Goal: Information Seeking & Learning: Understand process/instructions

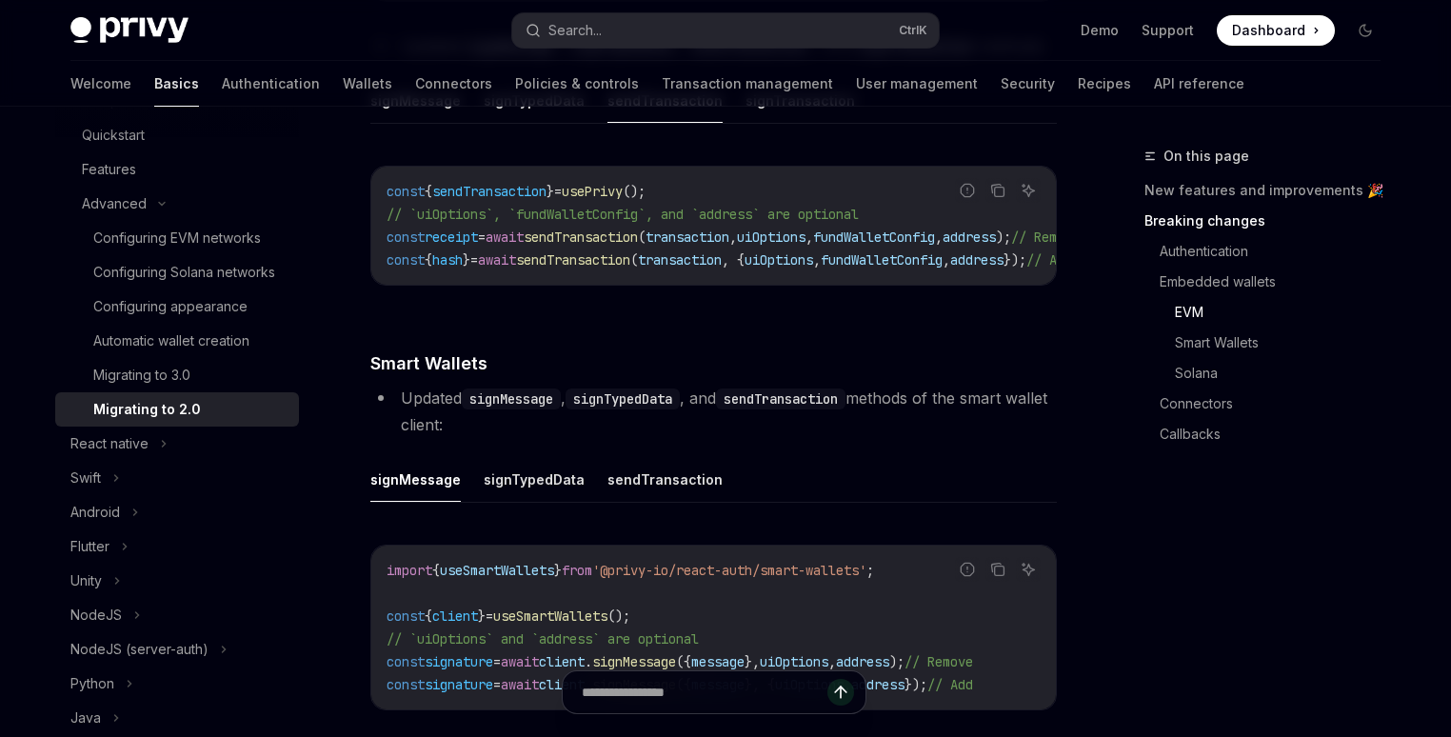
scroll to position [2913, 0]
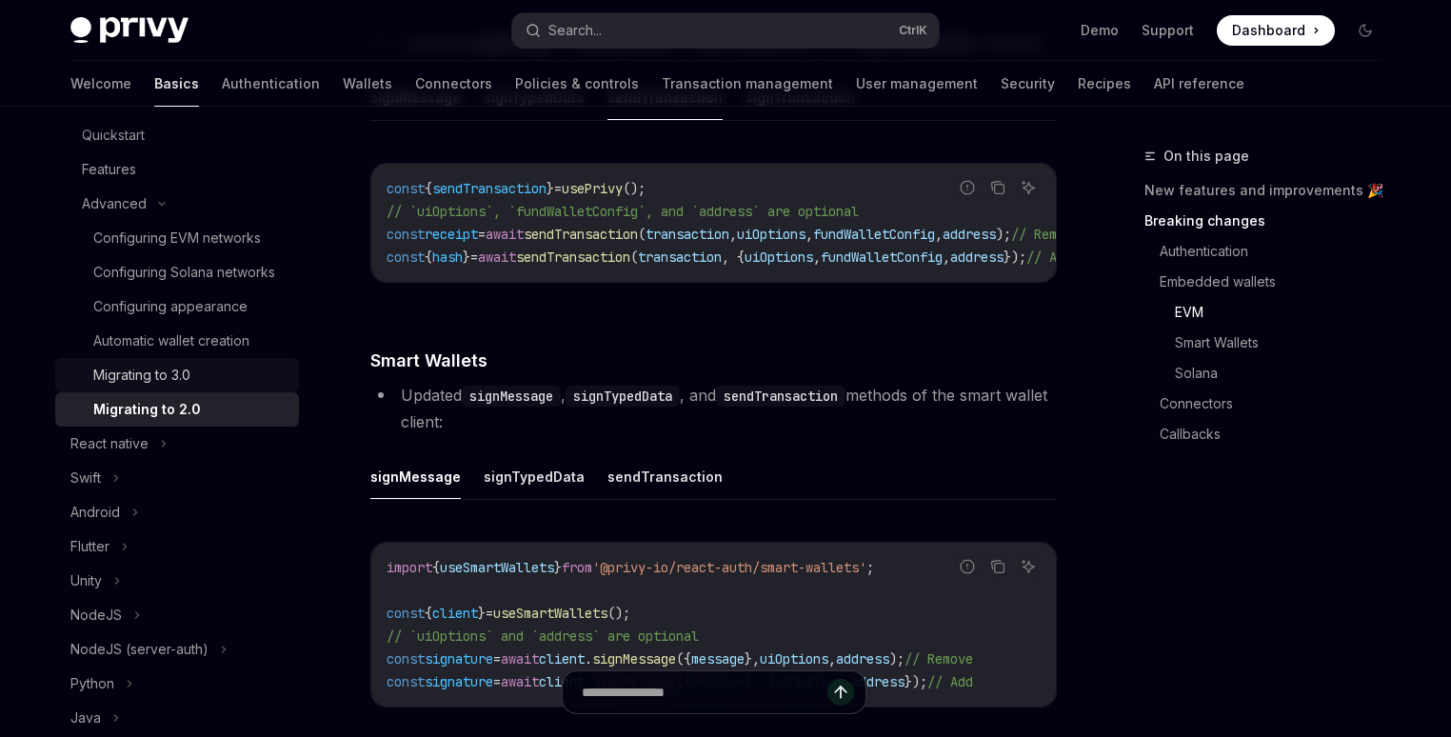
click at [198, 385] on div "Migrating to 3.0" at bounding box center [190, 375] width 194 height 23
type textarea "*"
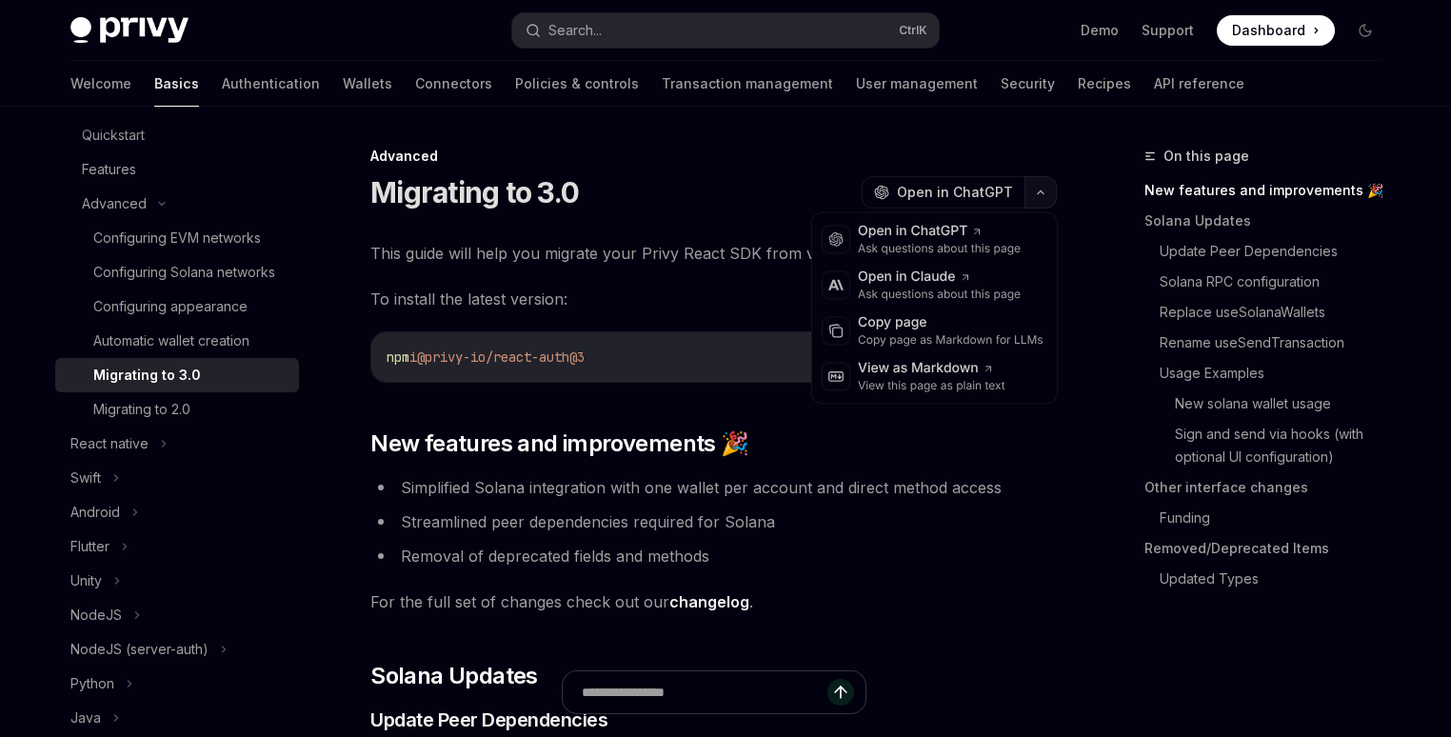
click at [1028, 193] on button "button" at bounding box center [1041, 192] width 32 height 32
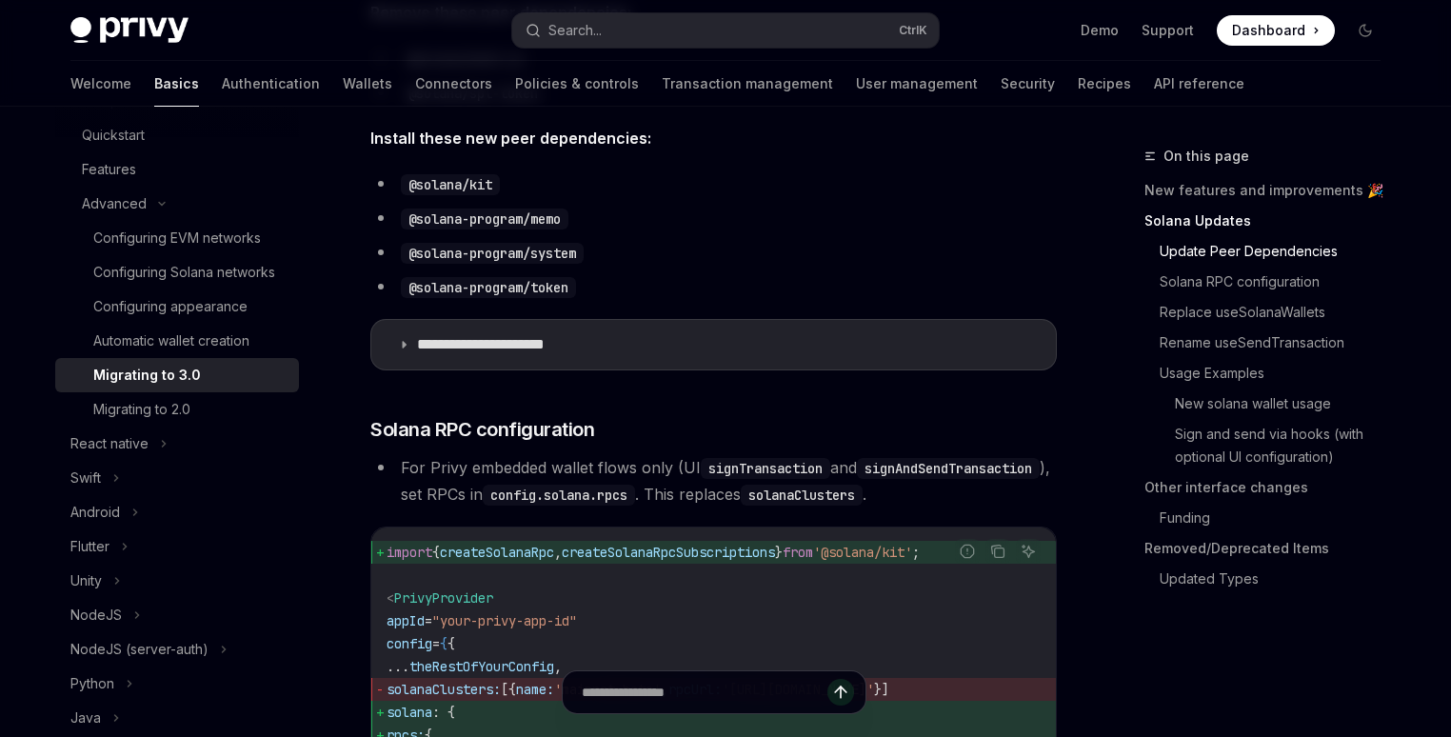
scroll to position [823, 0]
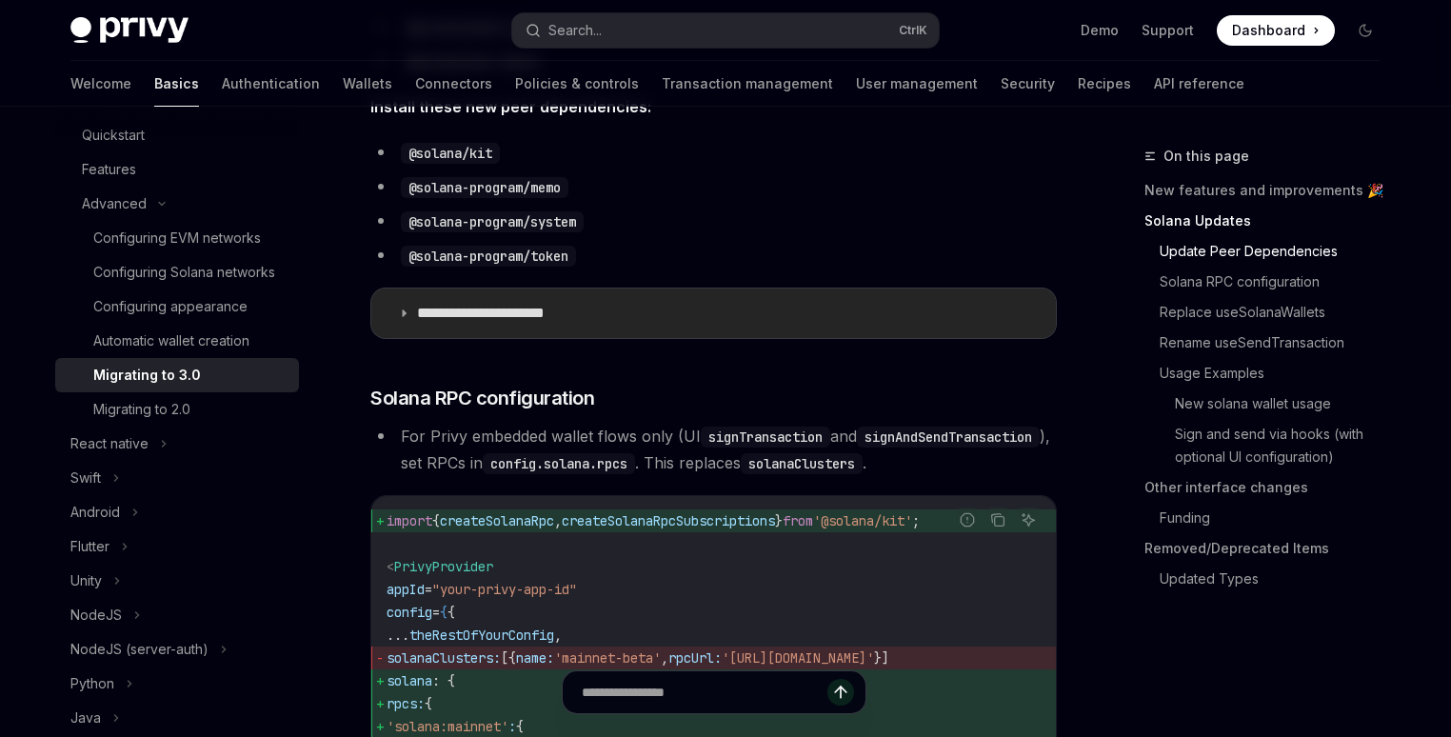
click at [393, 310] on summary "**********" at bounding box center [713, 314] width 685 height 50
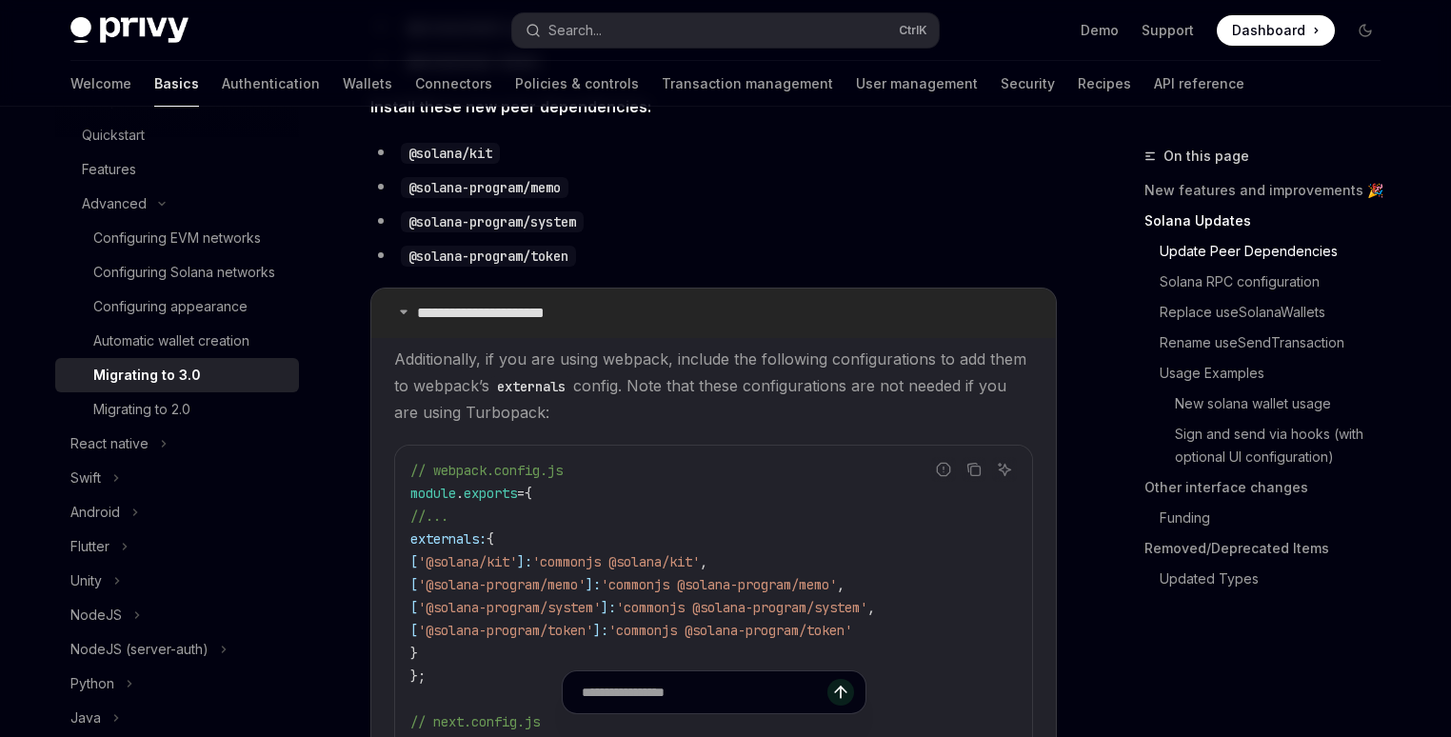
click at [393, 310] on summary "**********" at bounding box center [713, 314] width 685 height 50
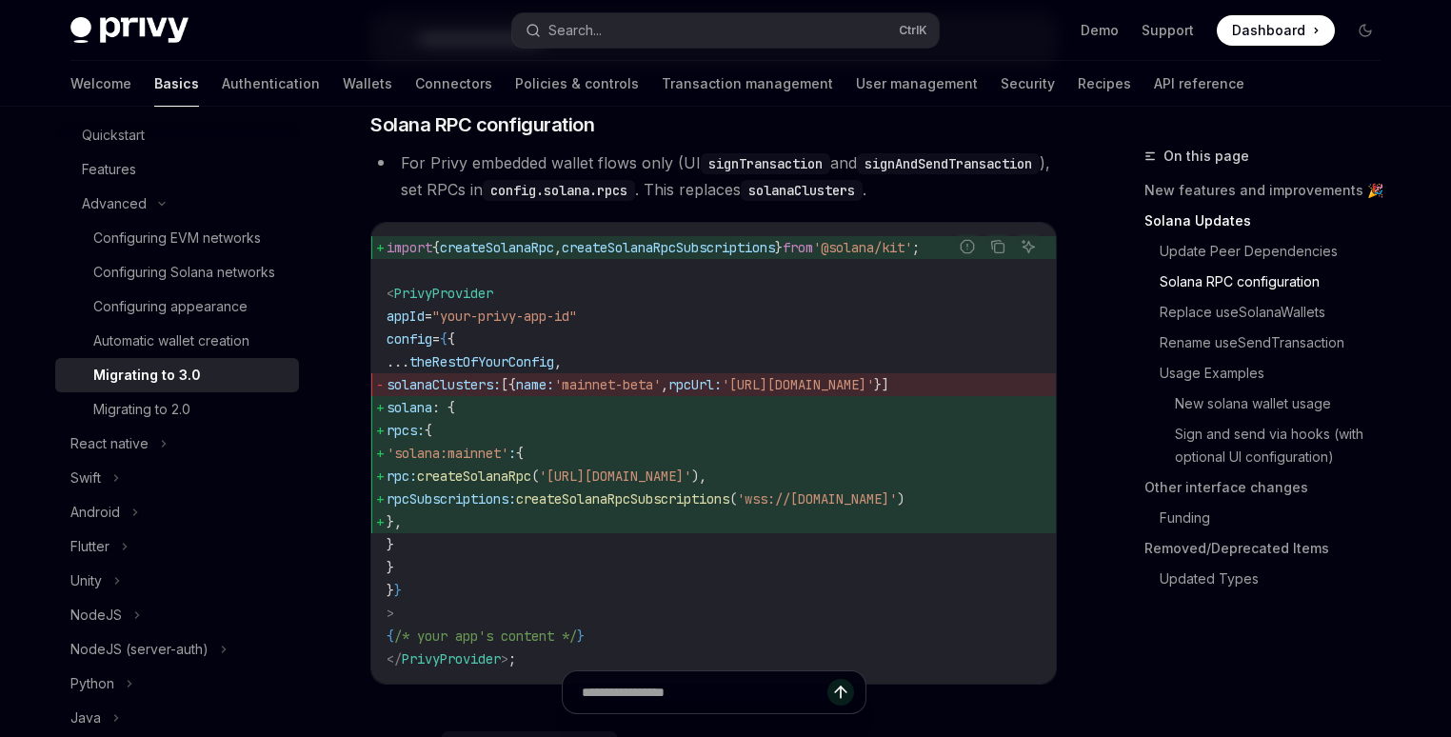
scroll to position [1097, 0]
click at [741, 200] on code "solanaClusters" at bounding box center [802, 189] width 122 height 21
drag, startPoint x: 415, startPoint y: 430, endPoint x: 473, endPoint y: 552, distance: 135.0
click at [473, 552] on code "import { createSolanaRpc , createSolanaRpcSubscriptions } from '@solana/kit' ; …" at bounding box center [714, 452] width 654 height 434
click at [447, 569] on code "import { createSolanaRpc , createSolanaRpcSubscriptions } from '@solana/kit' ; …" at bounding box center [714, 452] width 654 height 434
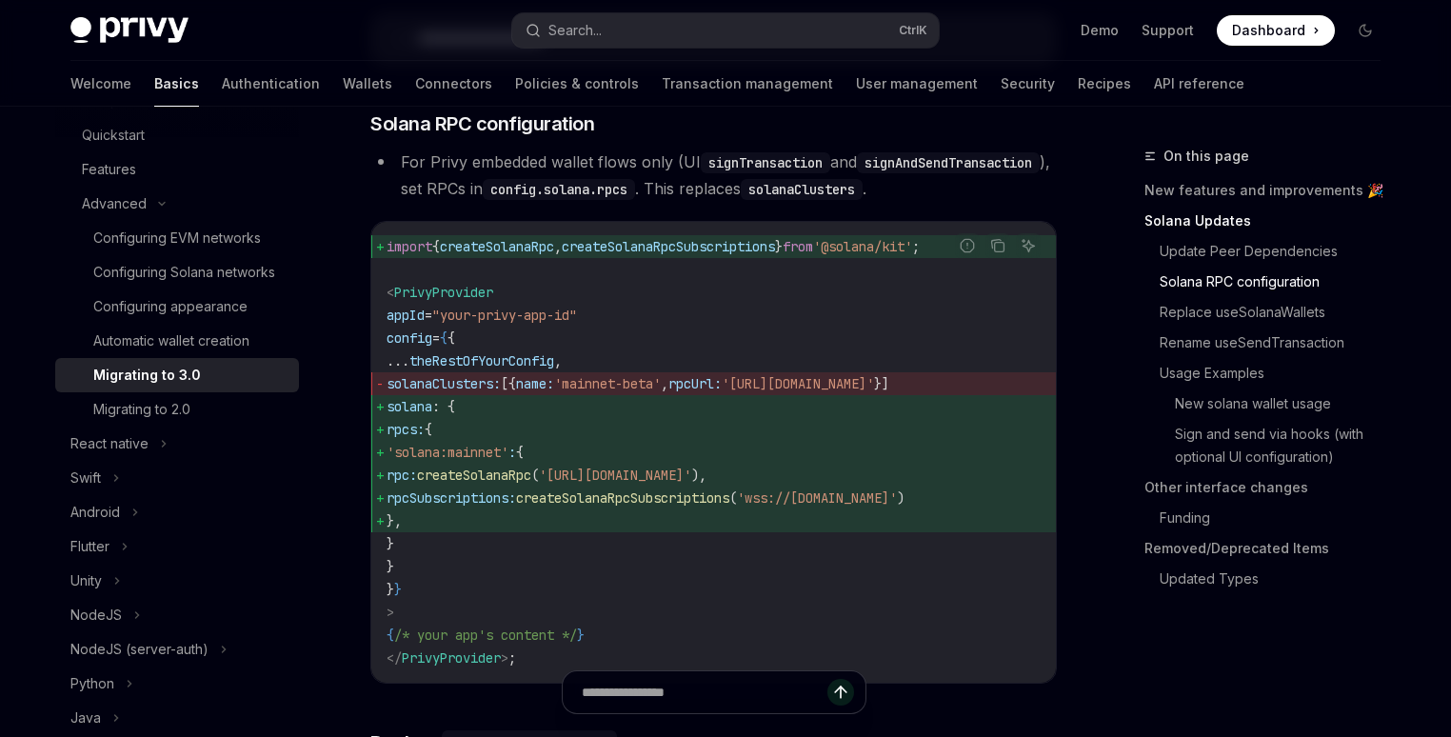
copy code "solana : { rpcs: { 'solana:mainnet' : { rpc: createSolanaRpc ( '[URL][DOMAIN_NA…"
click at [509, 507] on span "rpcSubscriptions:" at bounding box center [452, 497] width 130 height 17
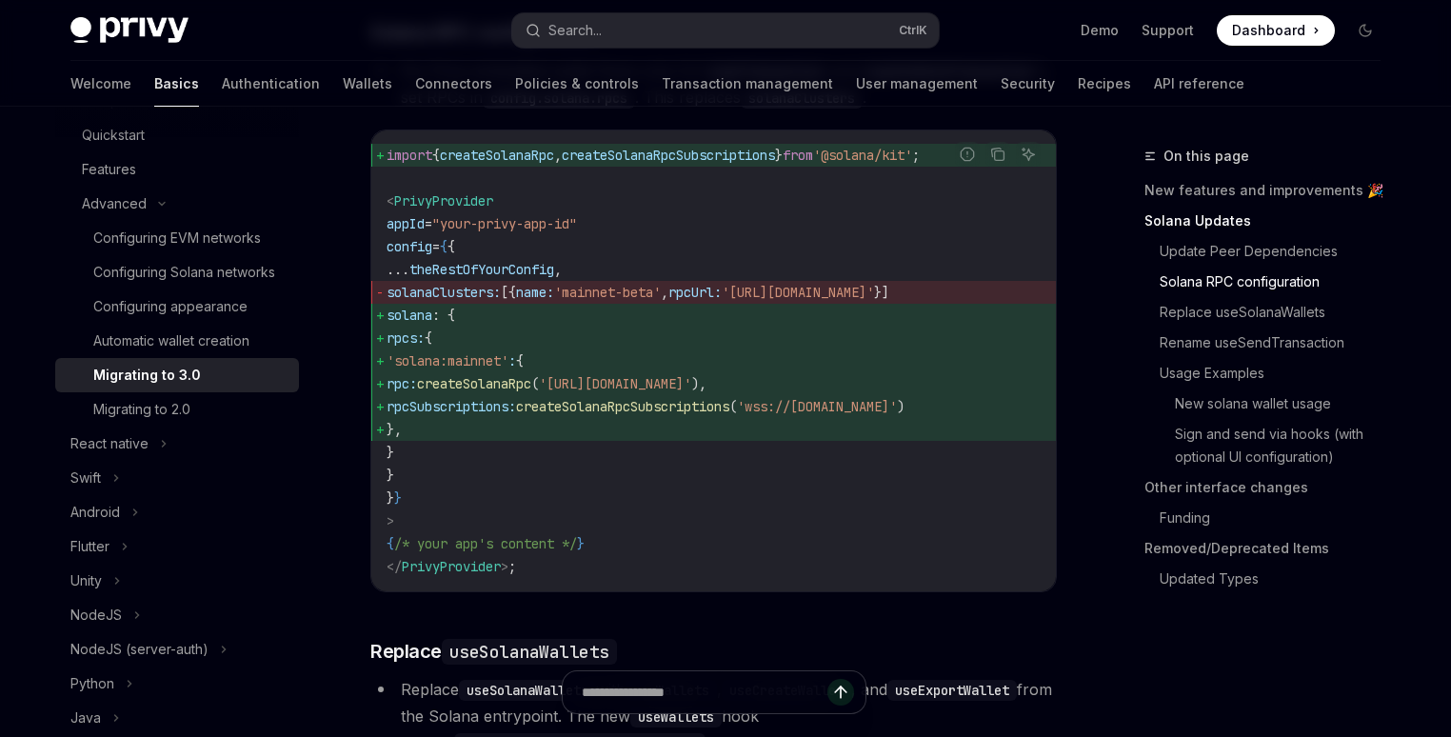
click at [416, 255] on span "config" at bounding box center [410, 246] width 46 height 17
click at [455, 324] on span ": {" at bounding box center [443, 315] width 23 height 17
drag, startPoint x: 419, startPoint y: 336, endPoint x: 458, endPoint y: 475, distance: 144.4
click at [458, 475] on code "import { createSolanaRpc , createSolanaRpcSubscriptions } from '@solana/kit' ; …" at bounding box center [714, 361] width 654 height 434
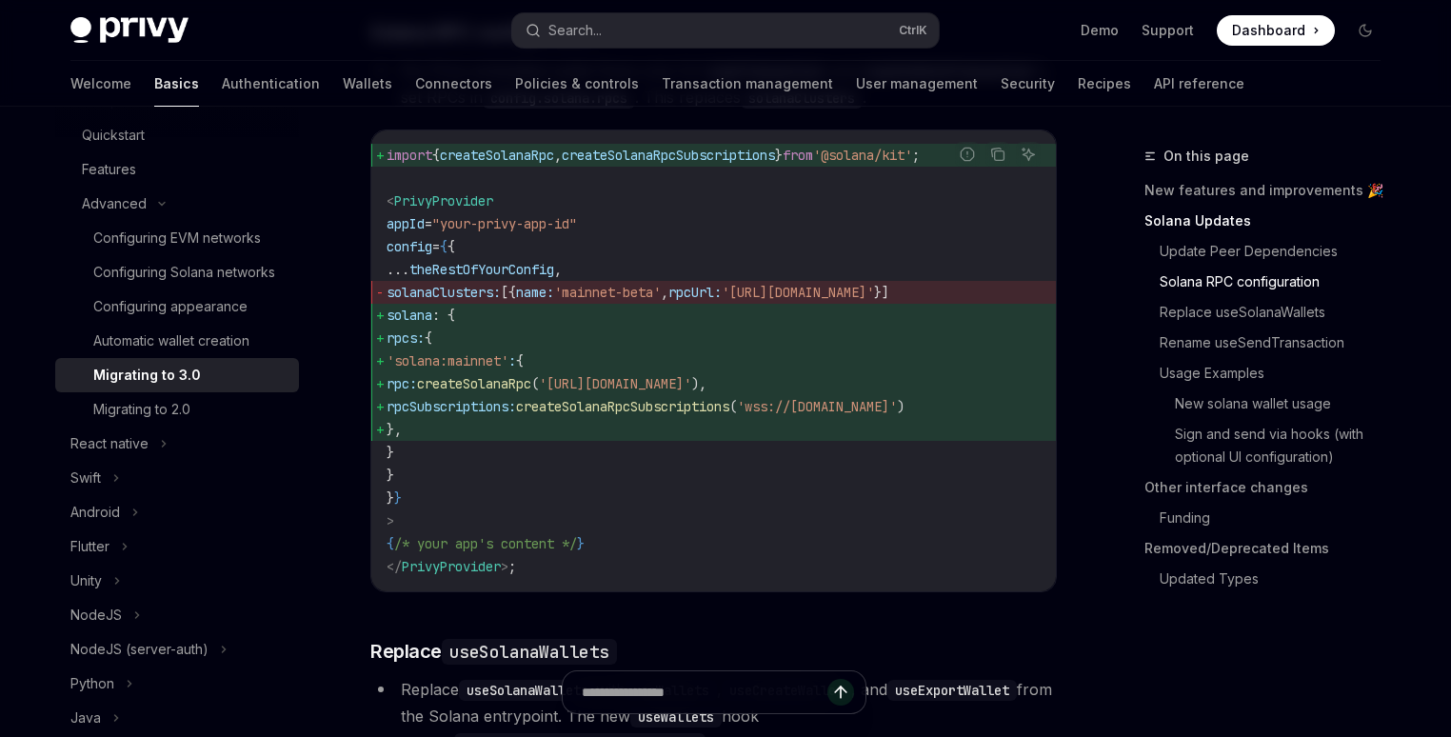
copy code "solana : { rpcs: { 'solana:mainnet' : { rpc: createSolanaRpc ( '[URL][DOMAIN_NA…"
click at [705, 327] on span "solana : {" at bounding box center [714, 315] width 654 height 23
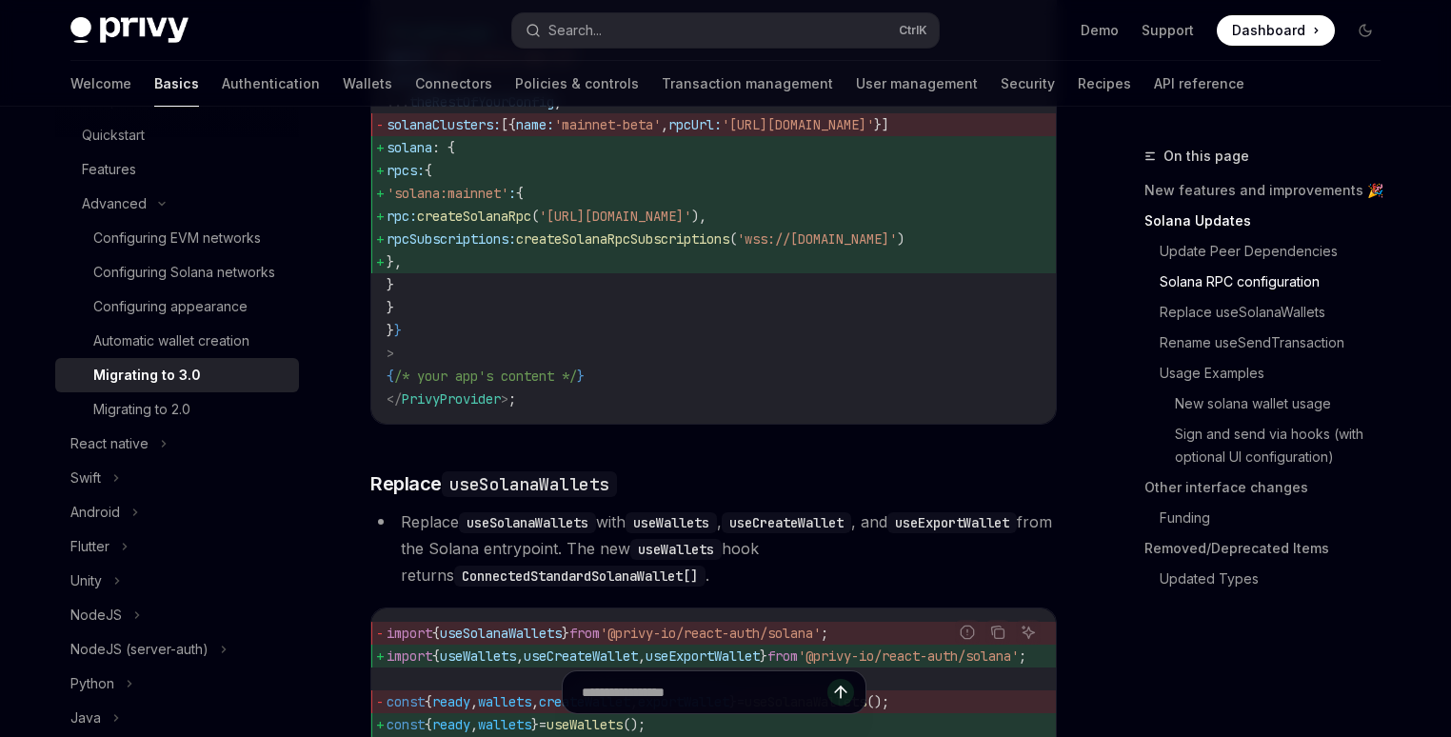
scroll to position [1371, 0]
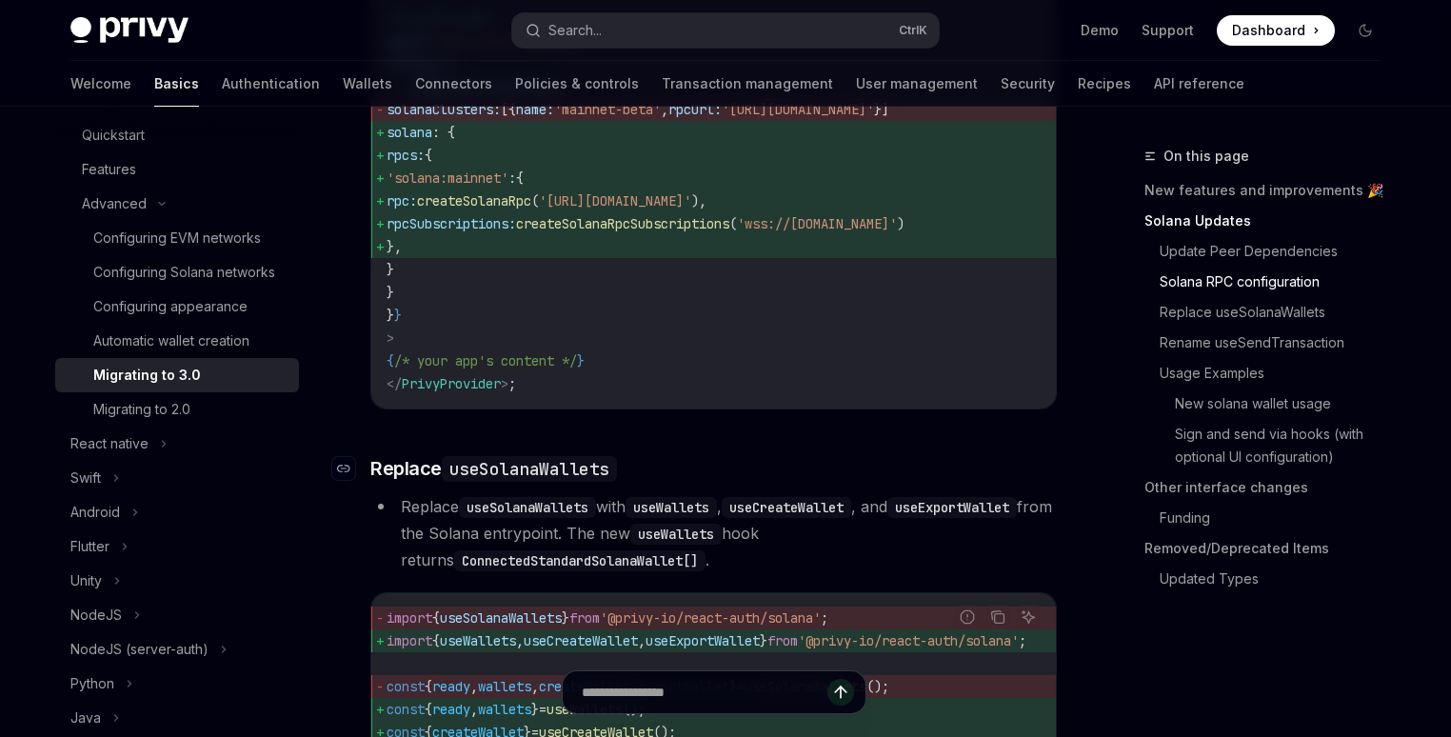
click at [716, 482] on h3 "​ Replace useSolanaWallets" at bounding box center [713, 468] width 687 height 27
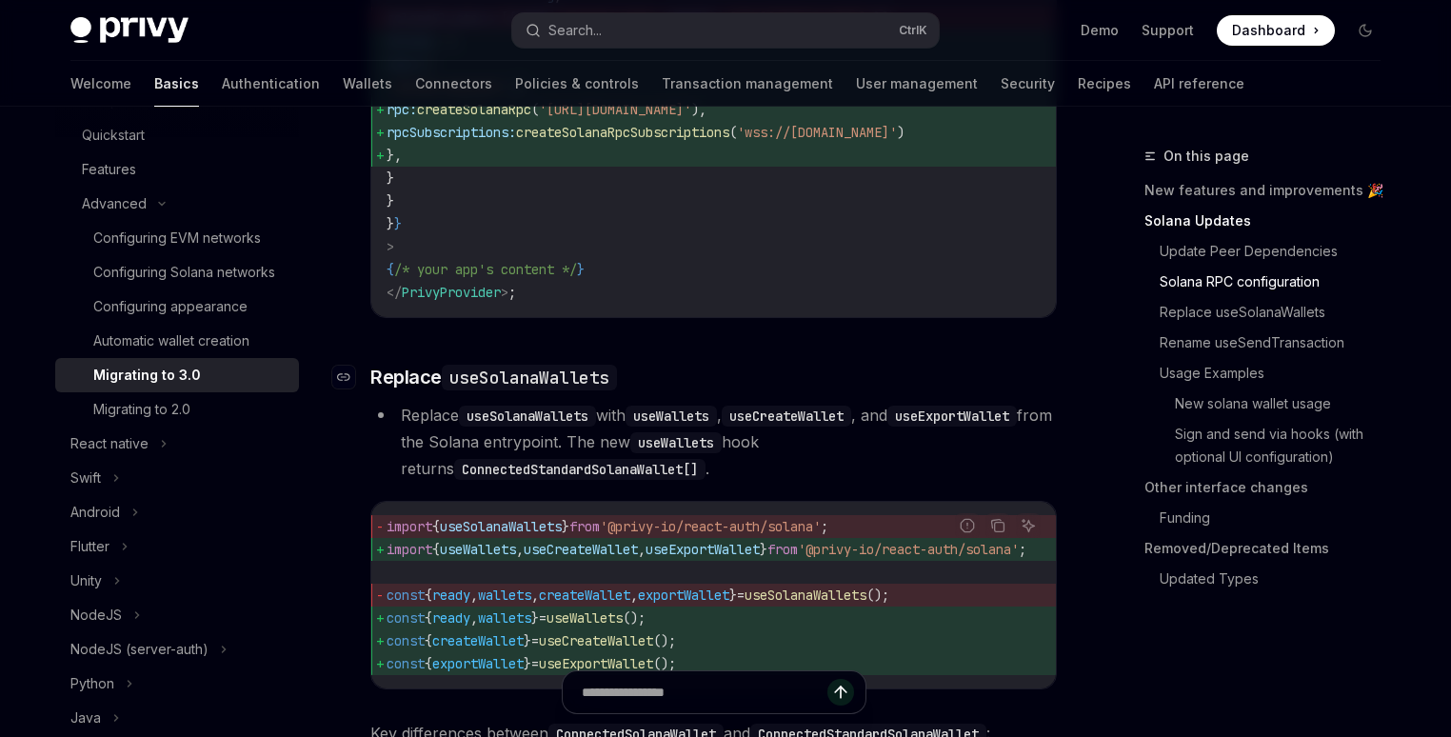
scroll to position [1554, 0]
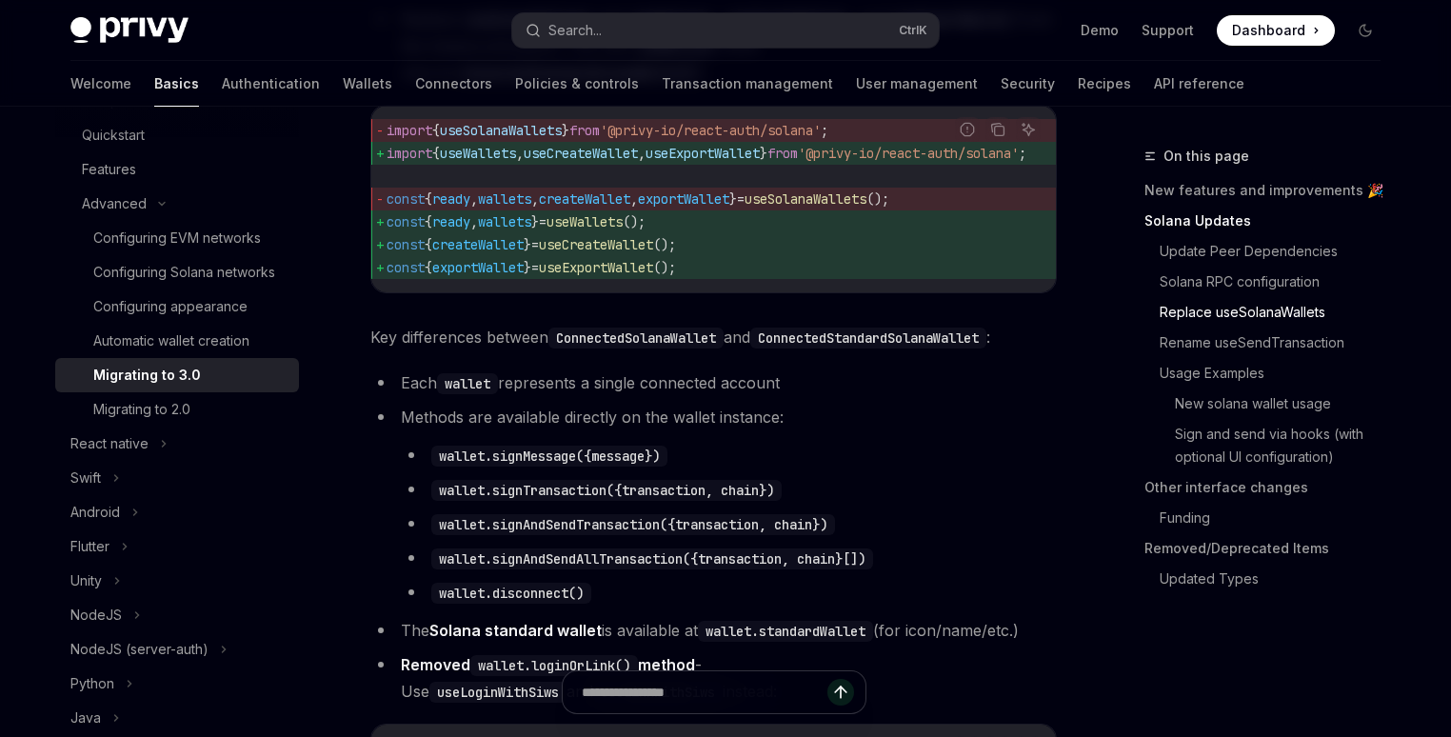
scroll to position [1729, 0]
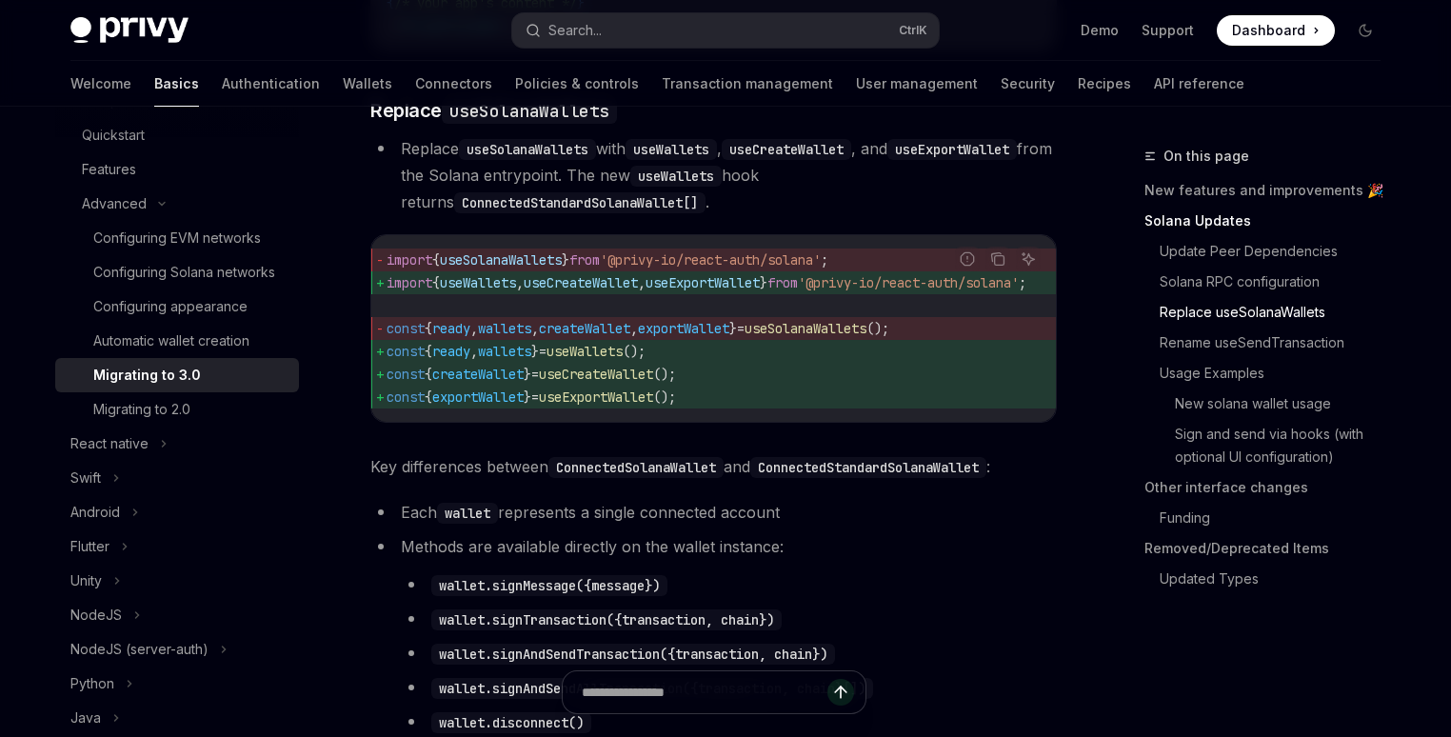
click at [747, 291] on span "useExportWallet" at bounding box center [703, 282] width 114 height 17
click at [597, 291] on span "useCreateWallet" at bounding box center [581, 282] width 114 height 17
copy span "useCreateWallet"
click at [168, 32] on img at bounding box center [129, 30] width 118 height 27
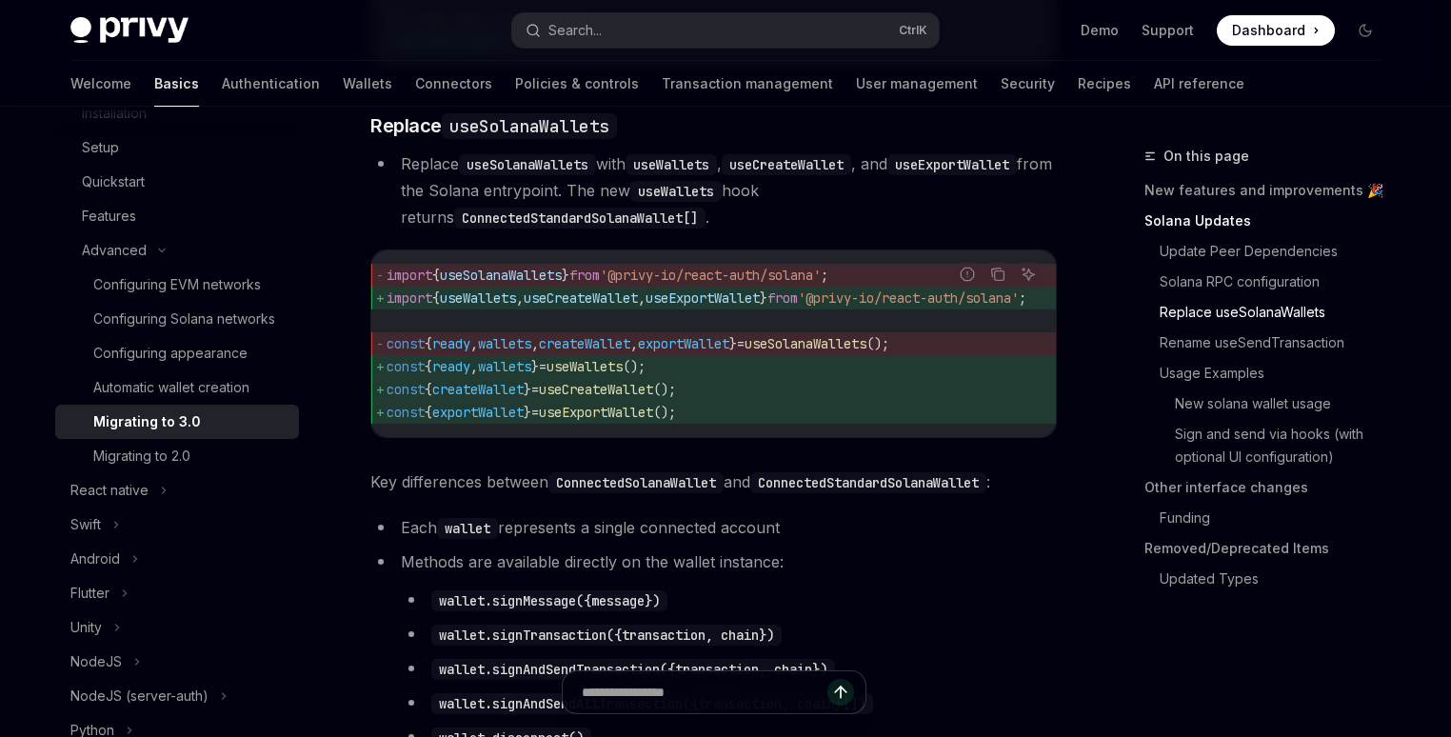
scroll to position [1805, 0]
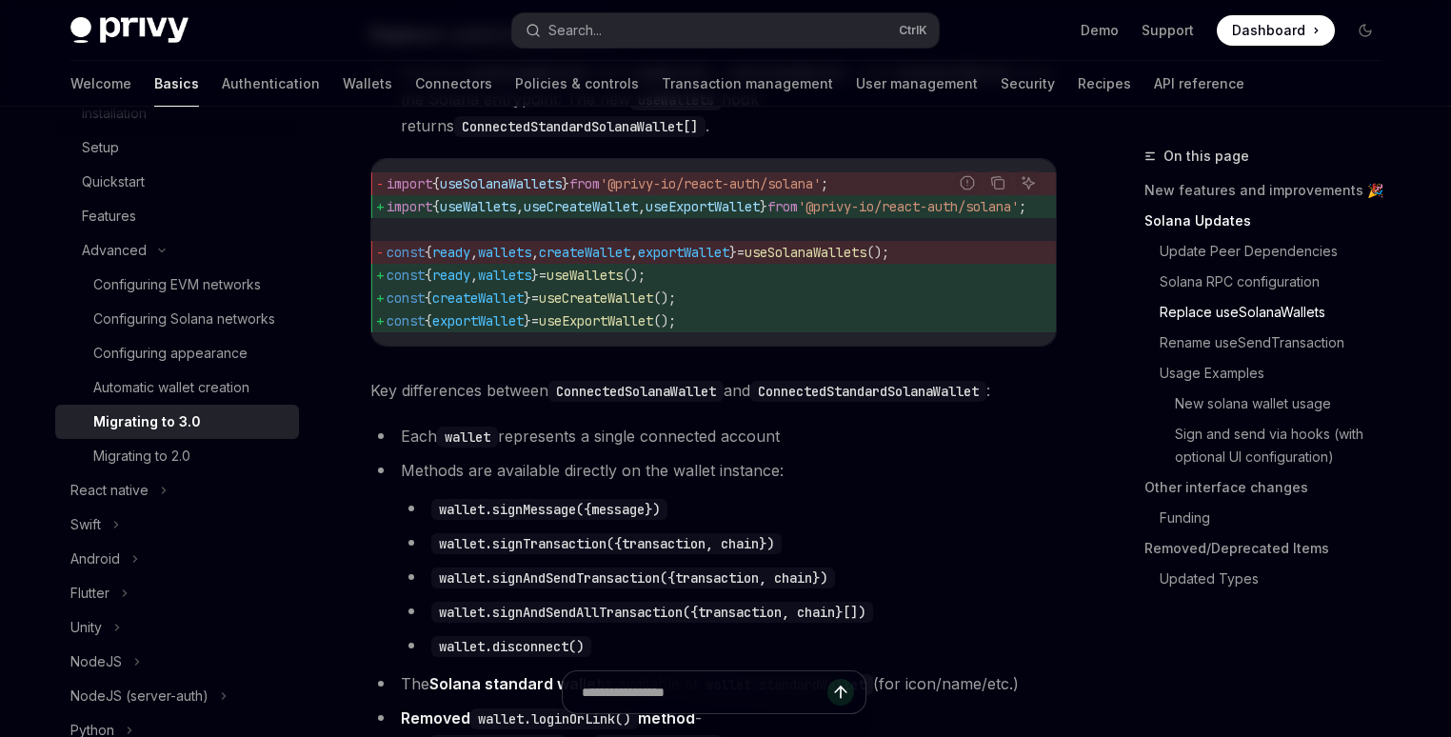
type textarea "*"
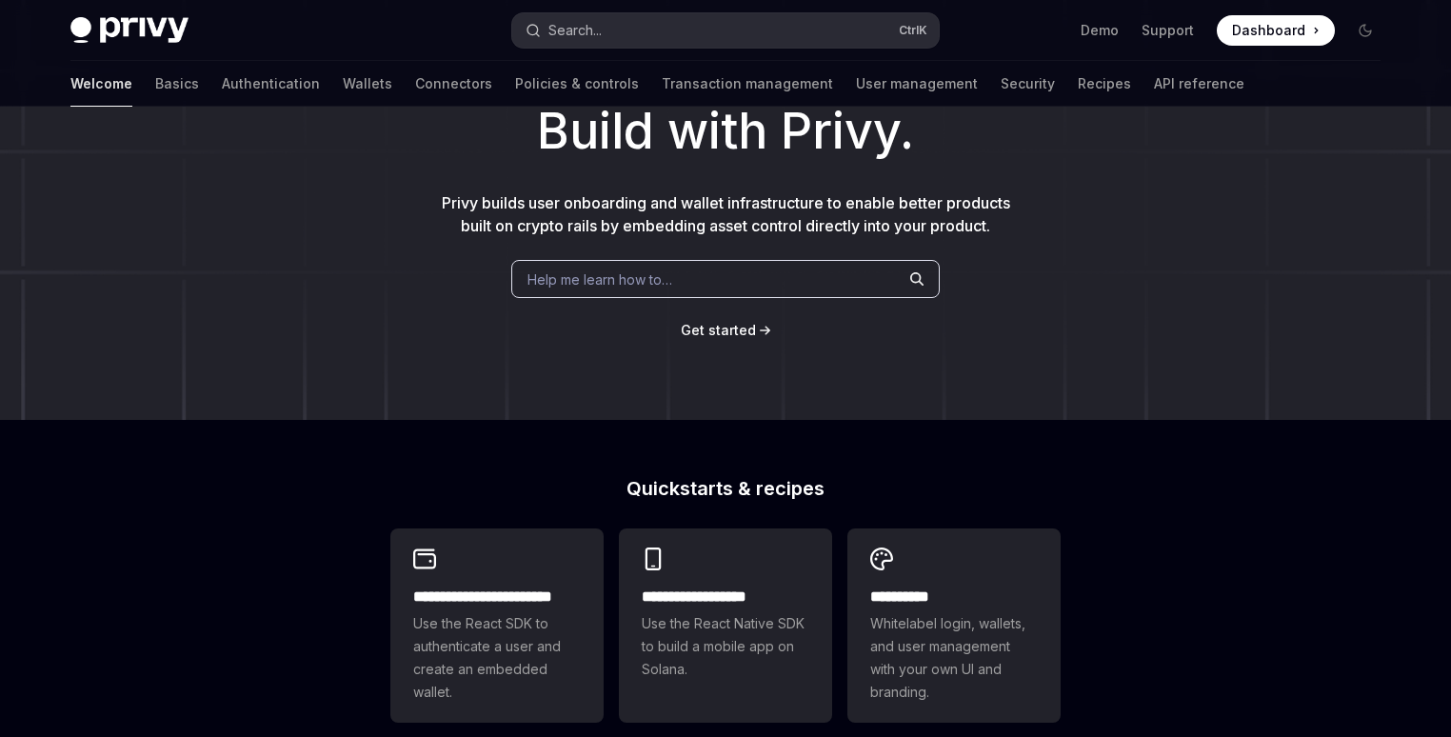
click at [720, 34] on button "Search... Ctrl K" at bounding box center [725, 30] width 427 height 34
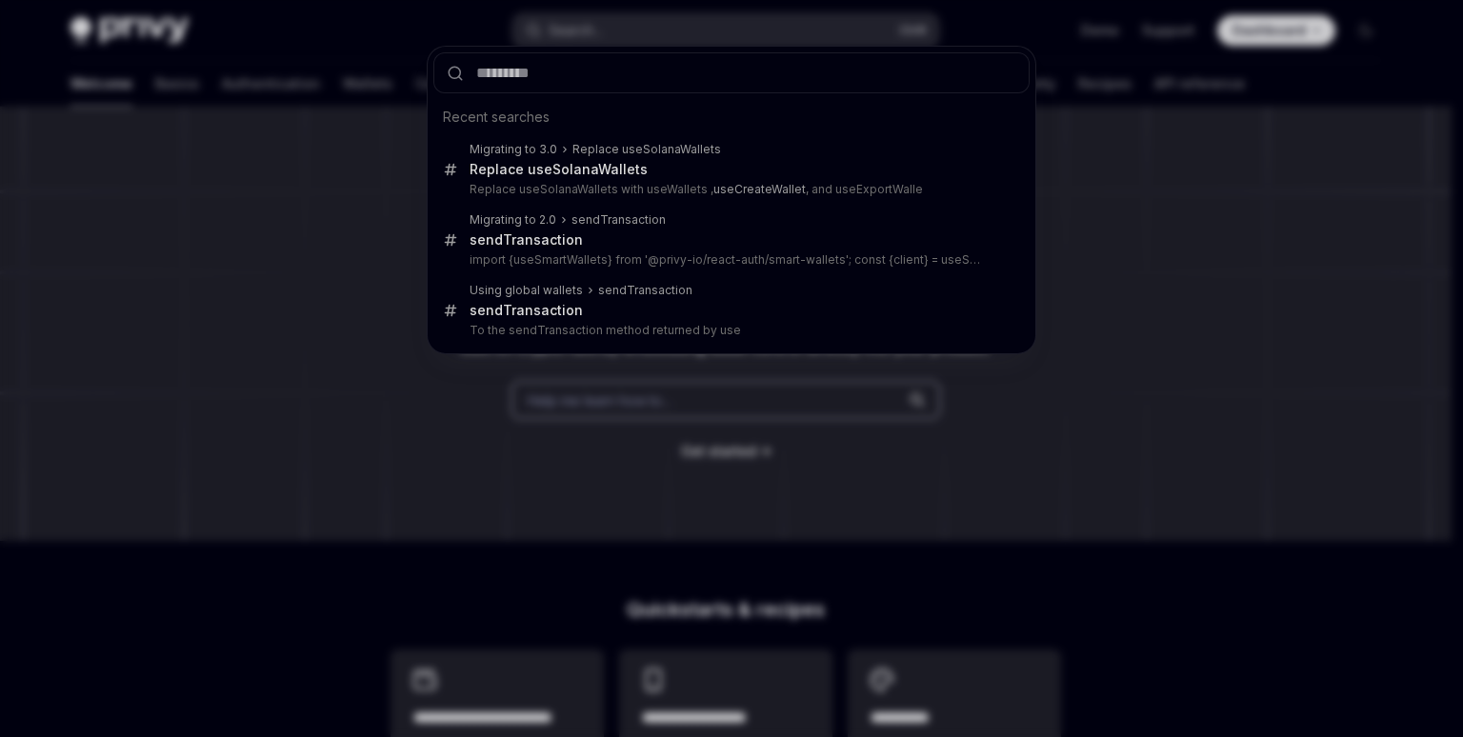
type input "**********"
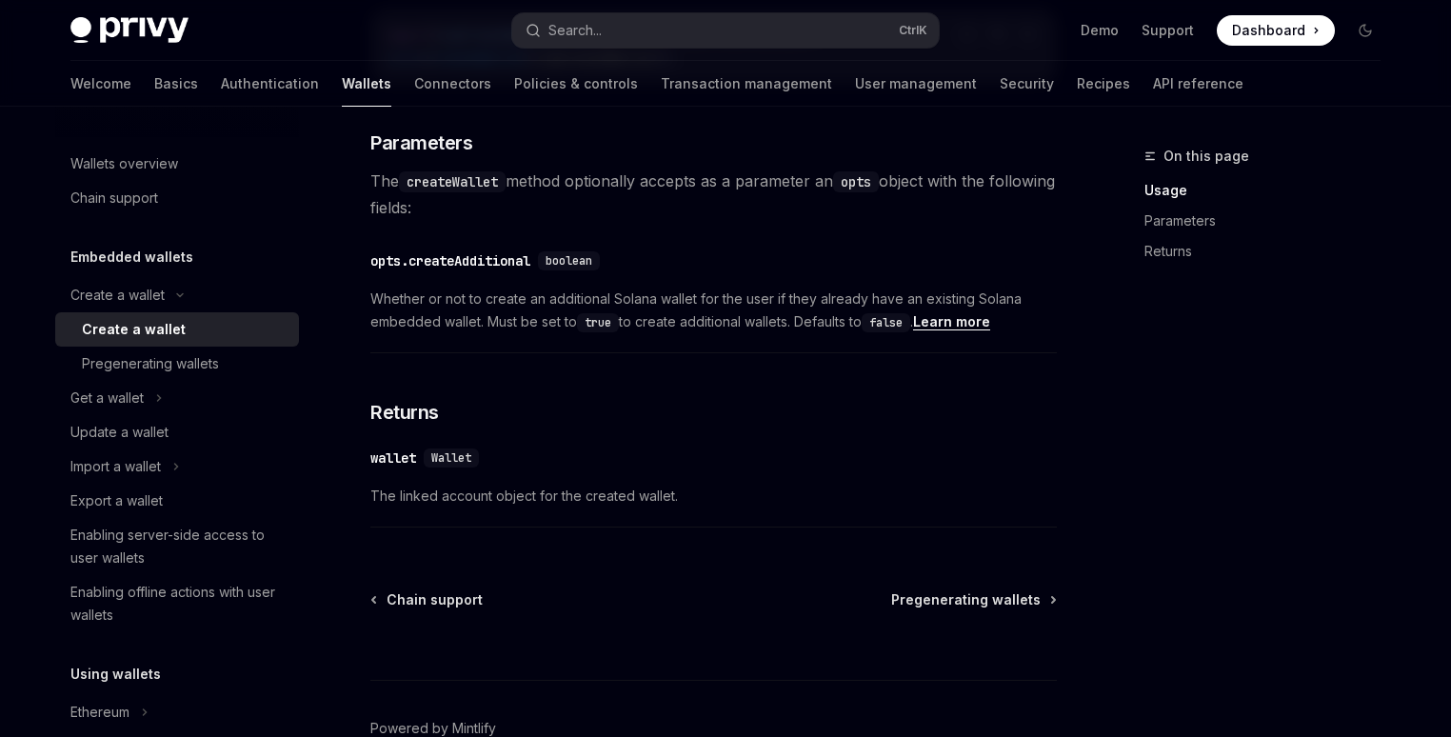
scroll to position [942, 0]
click at [153, 395] on div "Get a wallet" at bounding box center [177, 398] width 244 height 34
type textarea "*"
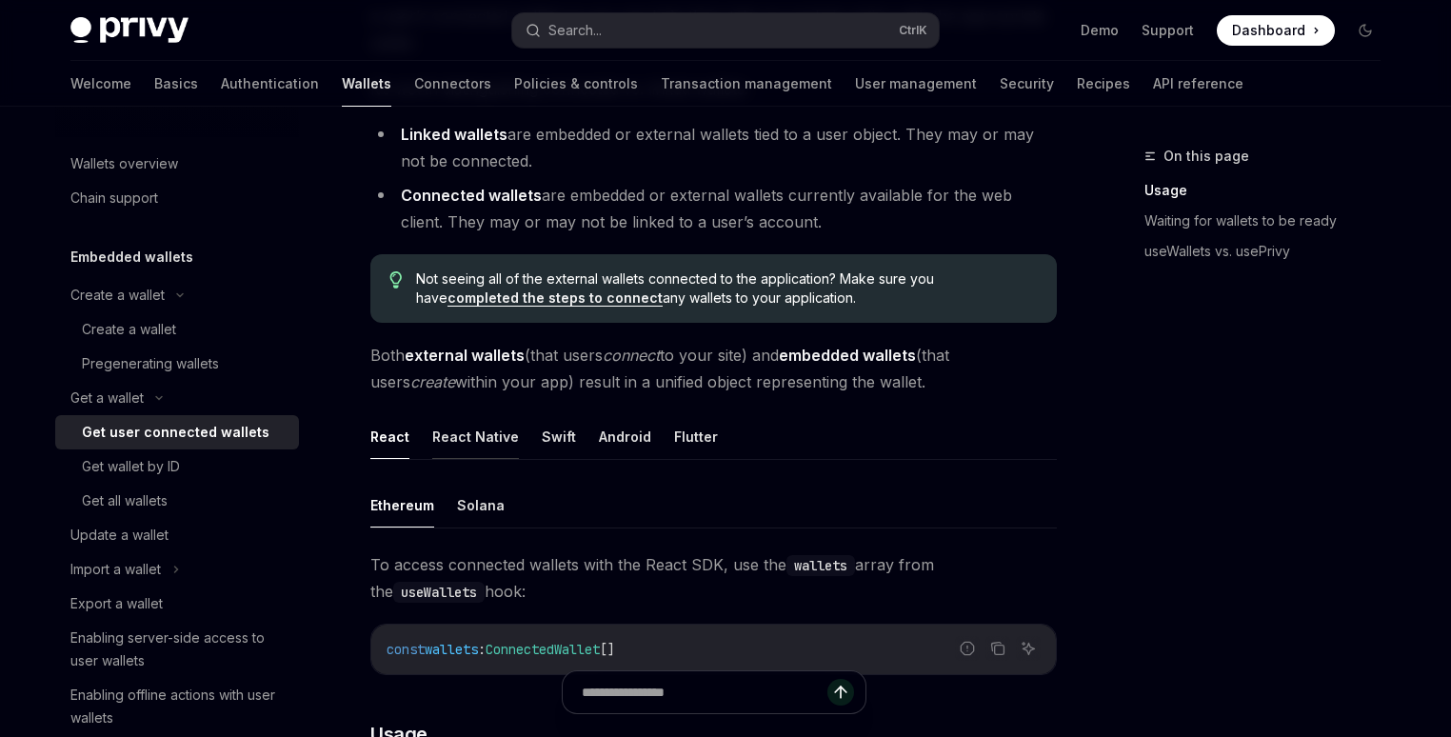
scroll to position [308, 0]
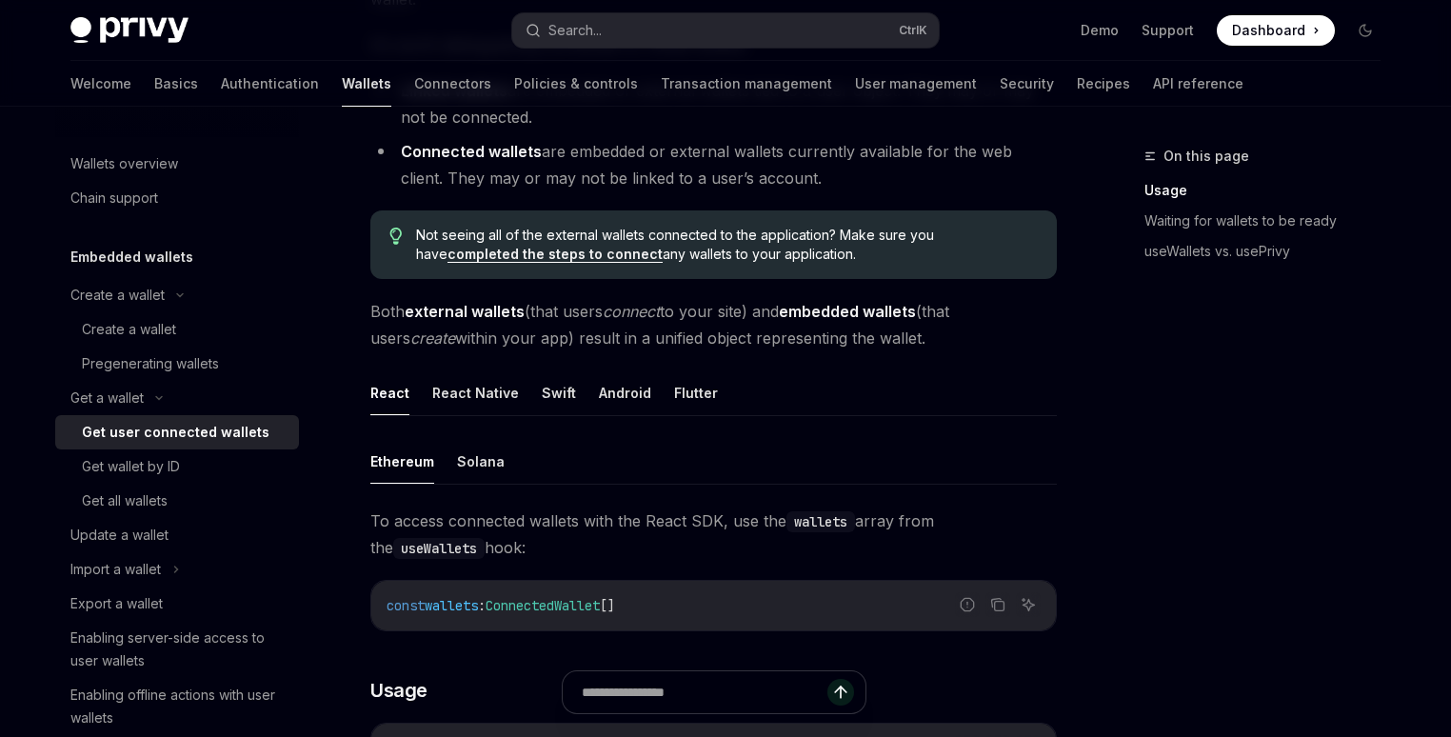
click at [452, 612] on span "wallets" at bounding box center [451, 605] width 53 height 17
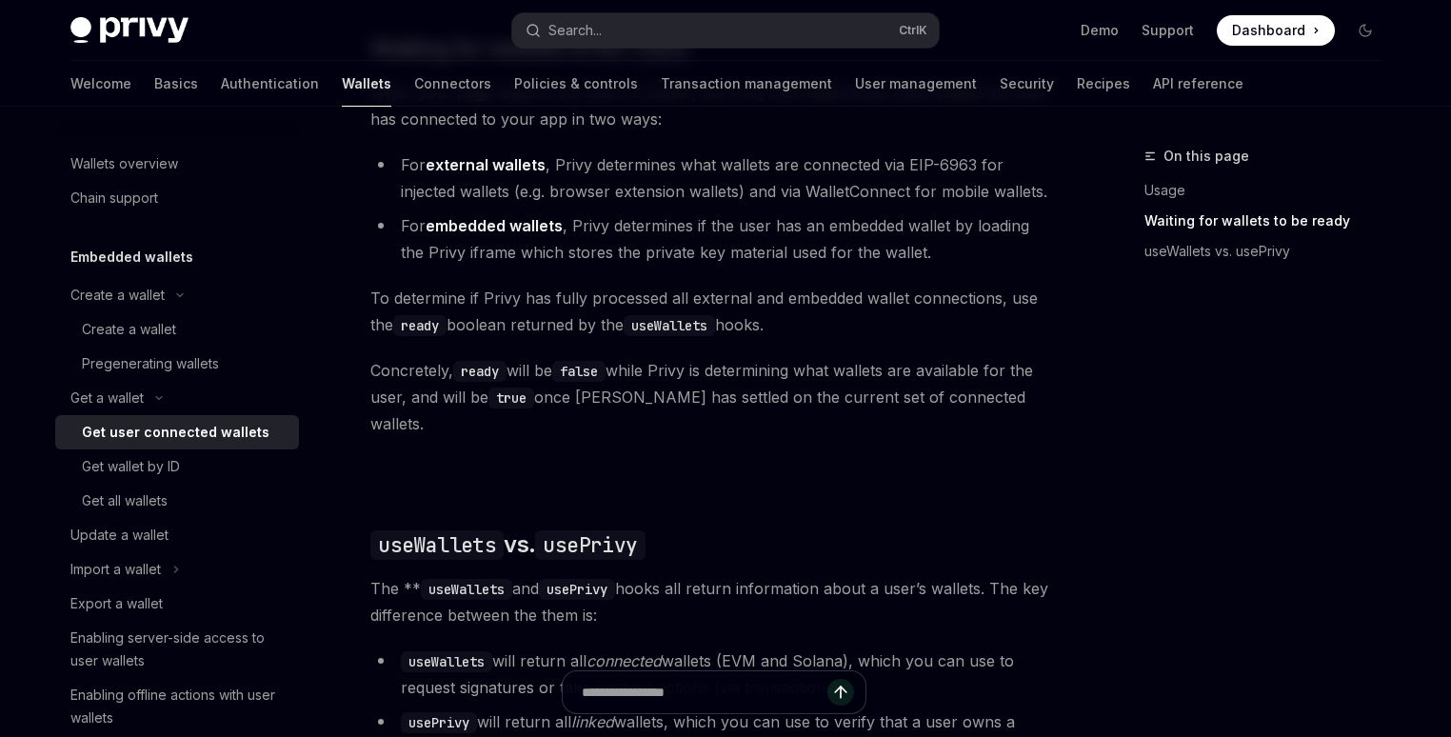
scroll to position [1349, 0]
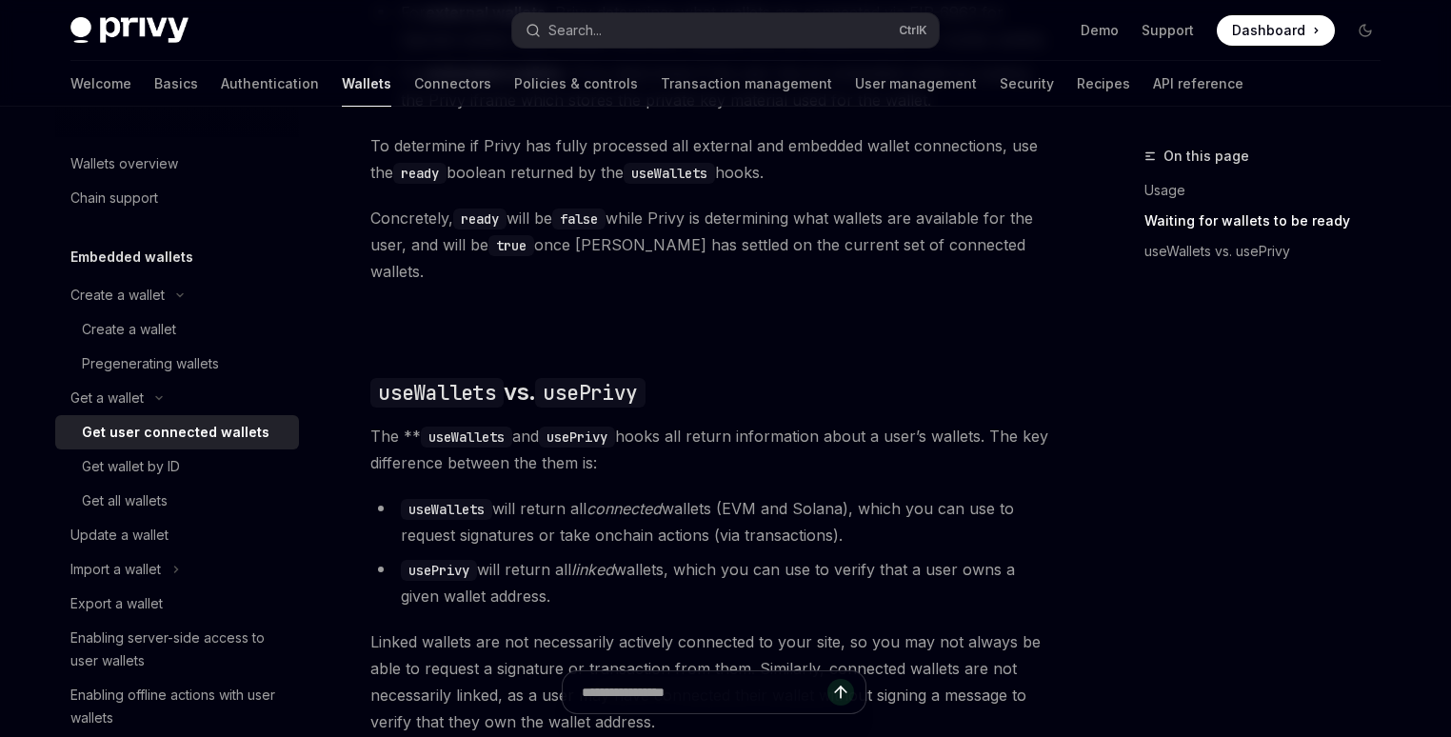
click at [929, 556] on li "usePrivy will return all linked wallets, which you can use to verify that a use…" at bounding box center [713, 582] width 687 height 53
click at [556, 579] on li "usePrivy will return all linked wallets, which you can use to verify that a use…" at bounding box center [713, 582] width 687 height 53
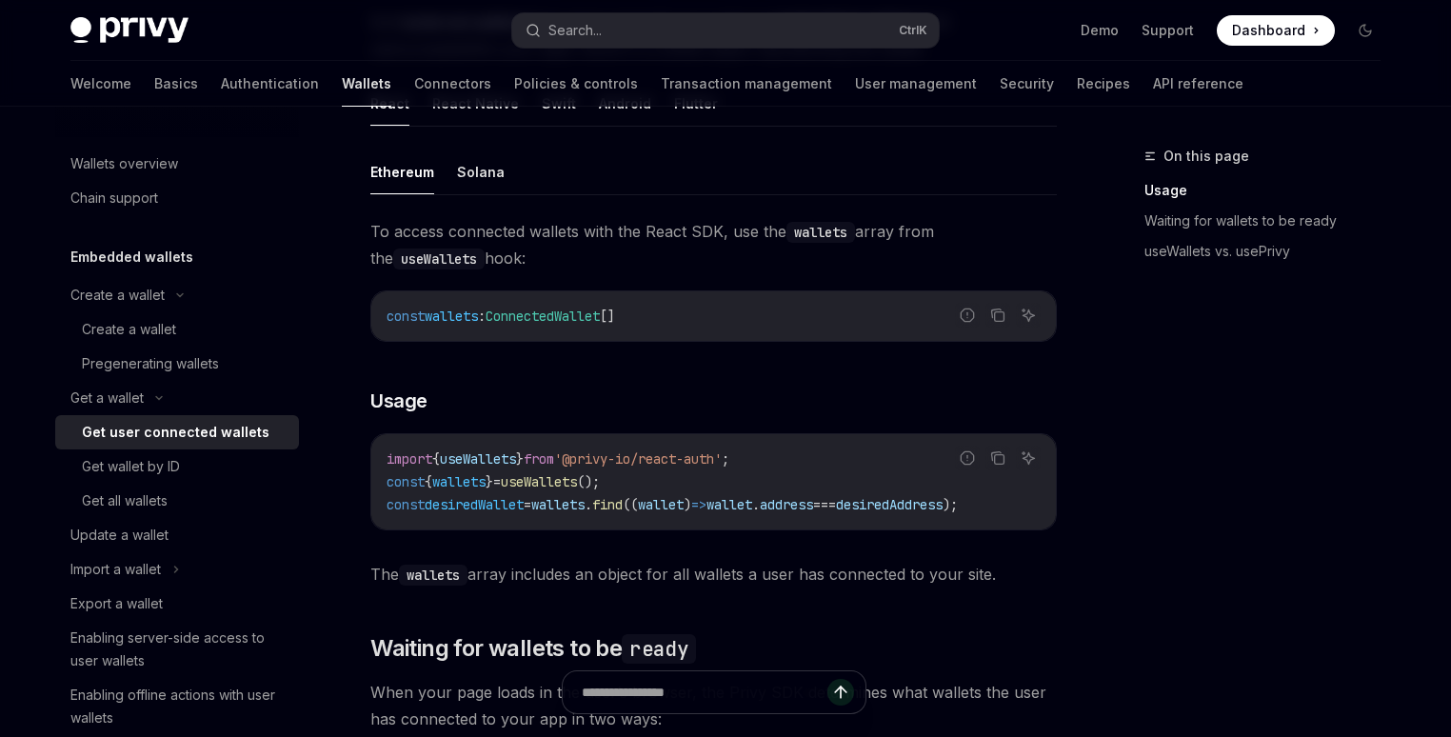
scroll to position [617, 0]
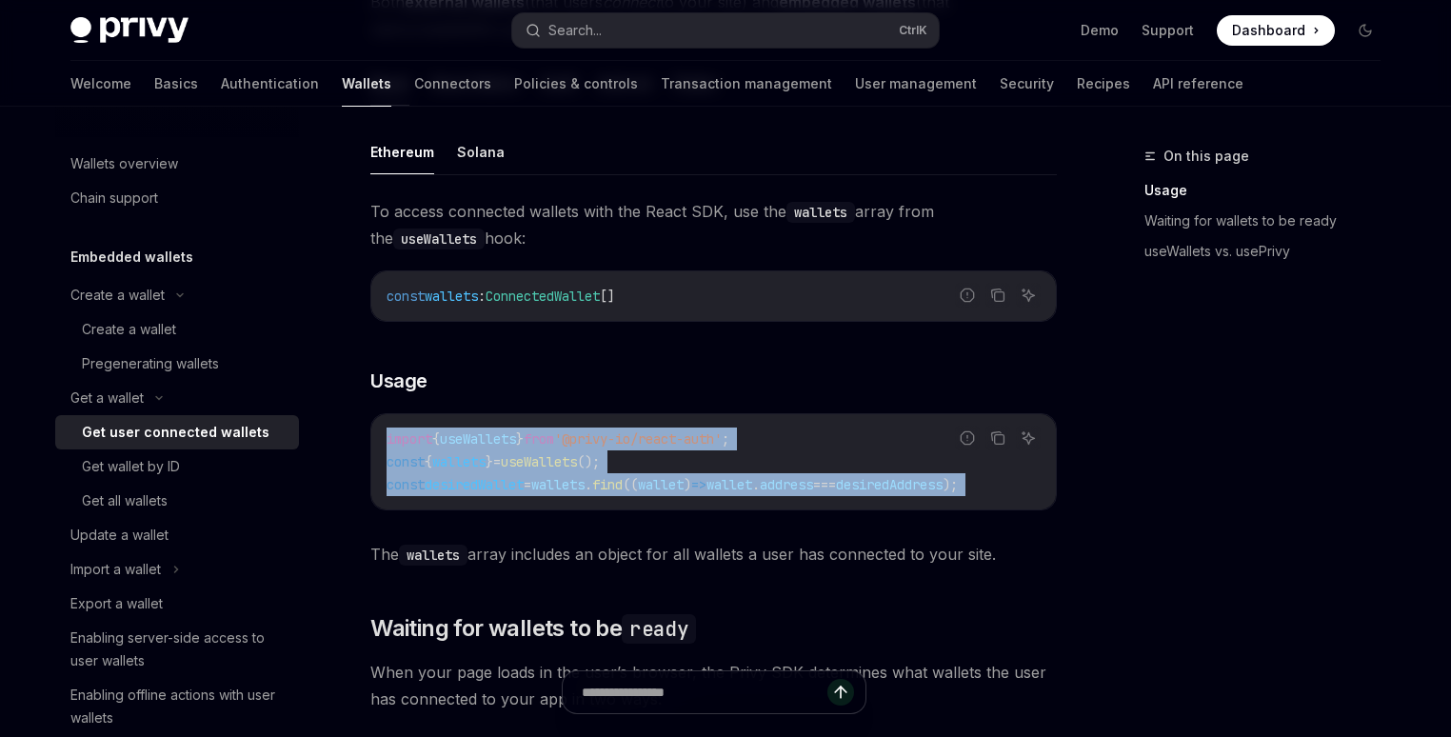
drag, startPoint x: 465, startPoint y: 449, endPoint x: 926, endPoint y: 525, distance: 467.1
click at [924, 527] on div "To access connected wallets with the React SDK, use the wallets array from the …" at bounding box center [713, 382] width 687 height 369
click at [926, 525] on div "To access connected wallets with the React SDK, use the wallets array from the …" at bounding box center [713, 382] width 687 height 369
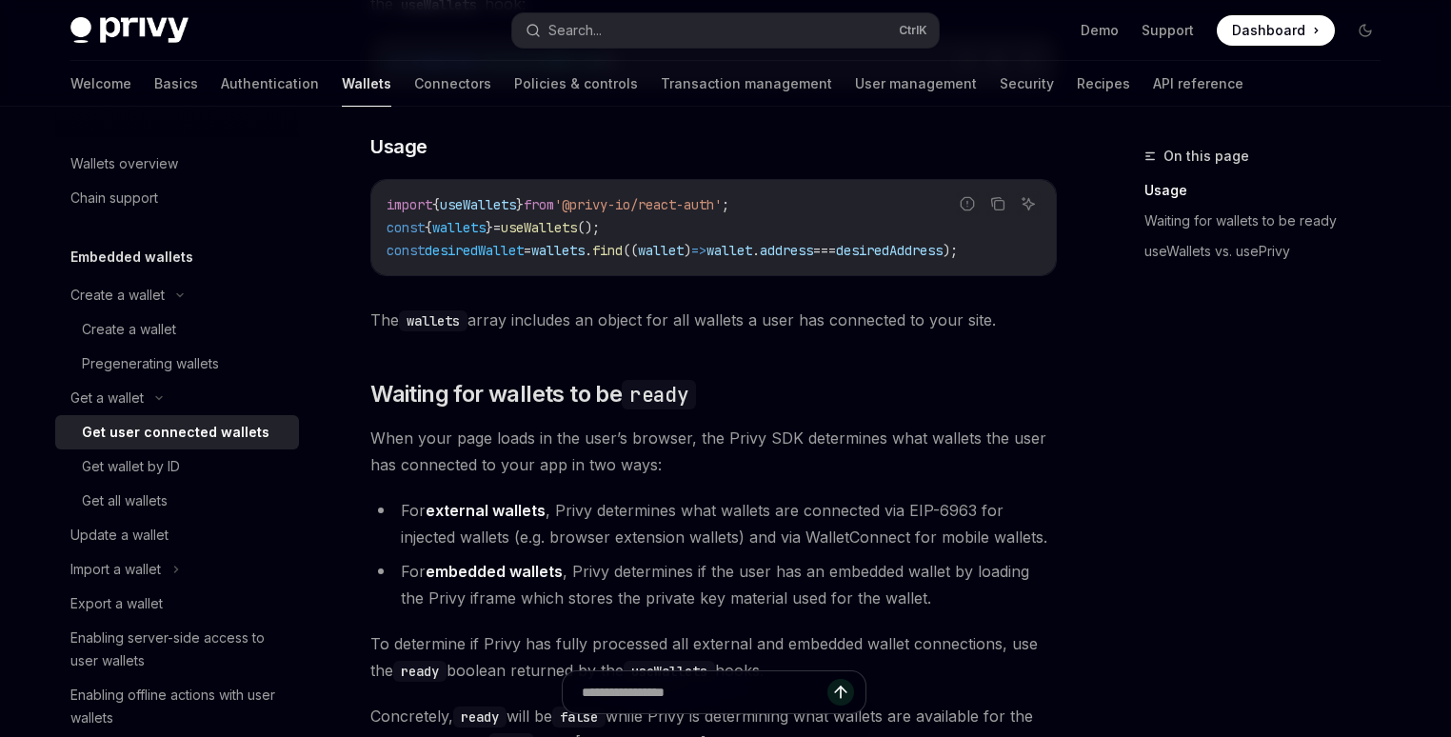
scroll to position [891, 0]
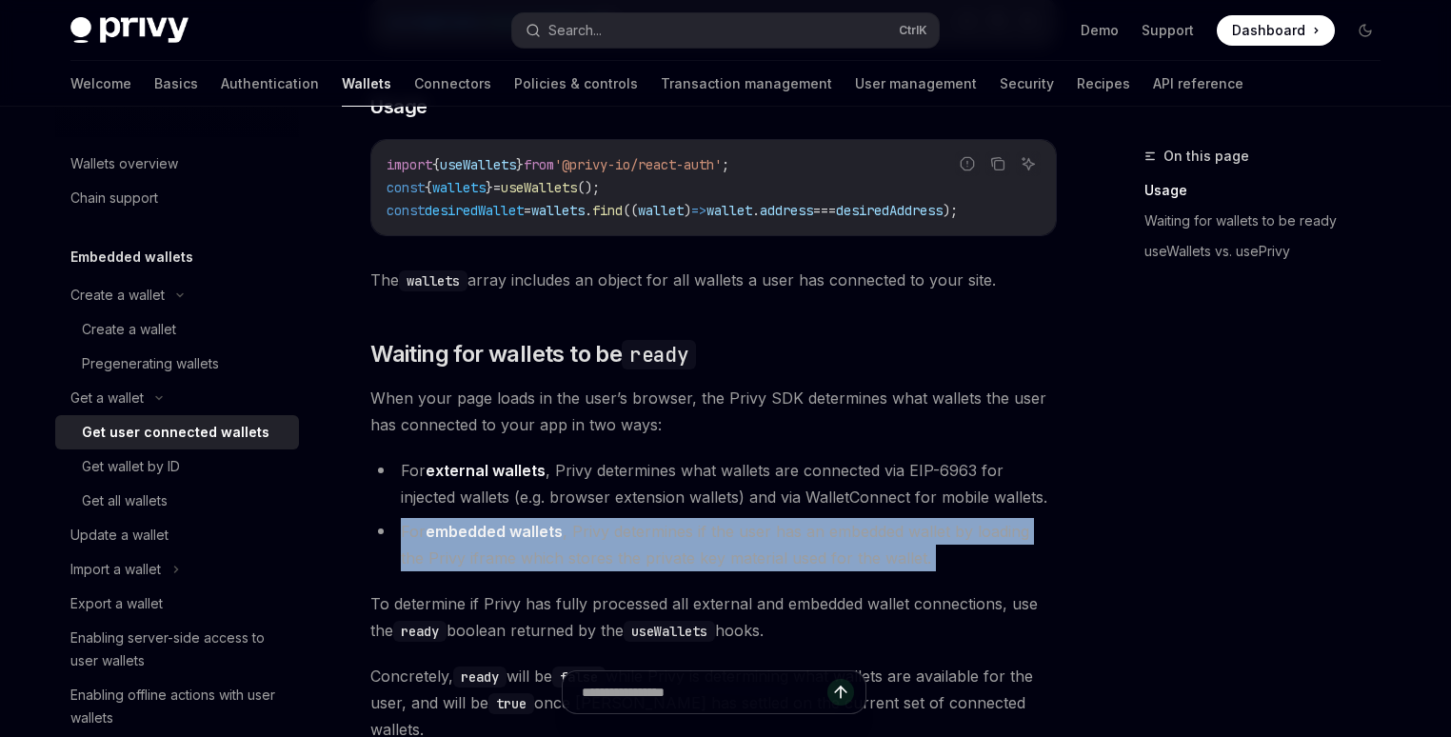
drag, startPoint x: 659, startPoint y: 548, endPoint x: 993, endPoint y: 580, distance: 335.7
click at [993, 580] on div "Ethereum Solana To access connected wallets with the React SDK, use the wallets…" at bounding box center [713, 609] width 687 height 1509
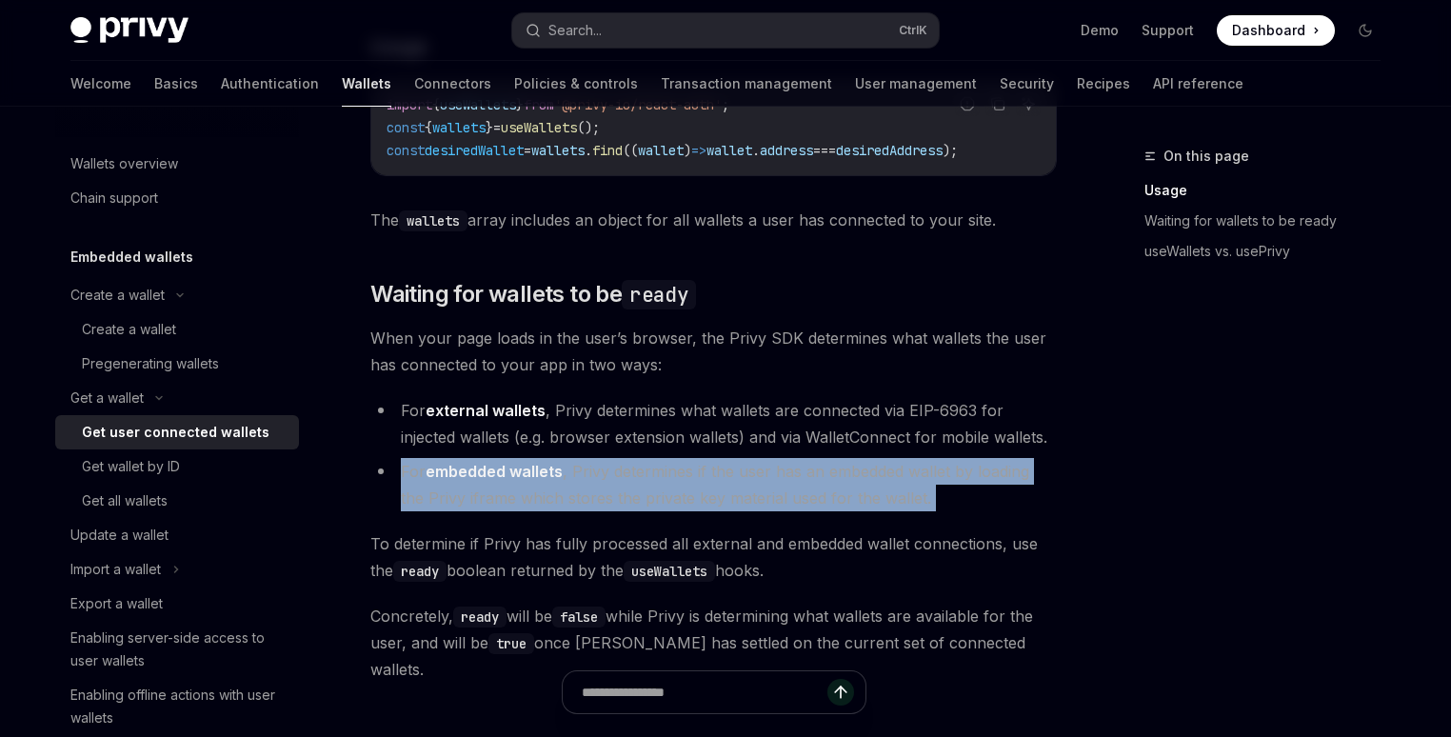
scroll to position [983, 0]
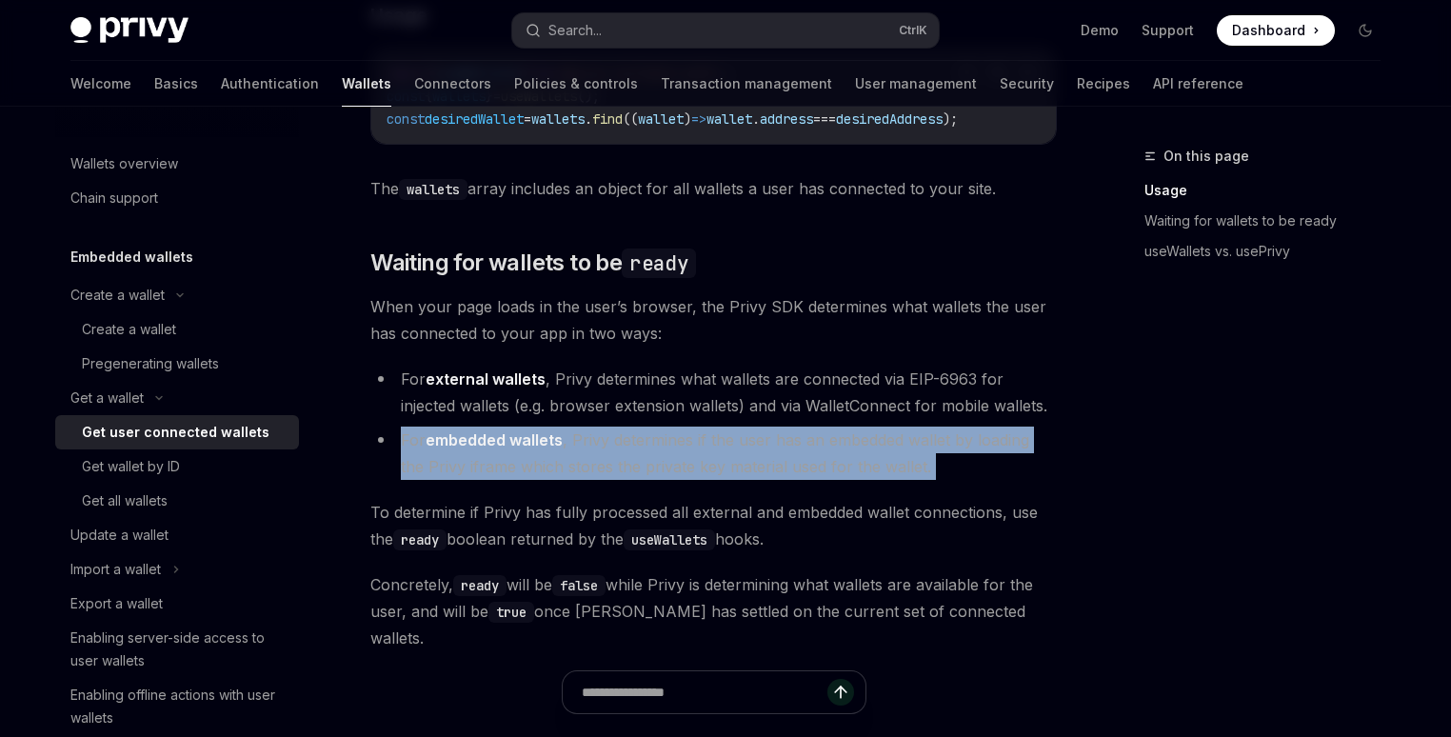
copy ul "For embedded wallets , Privy determines if the user has an embedded wallet by l…"
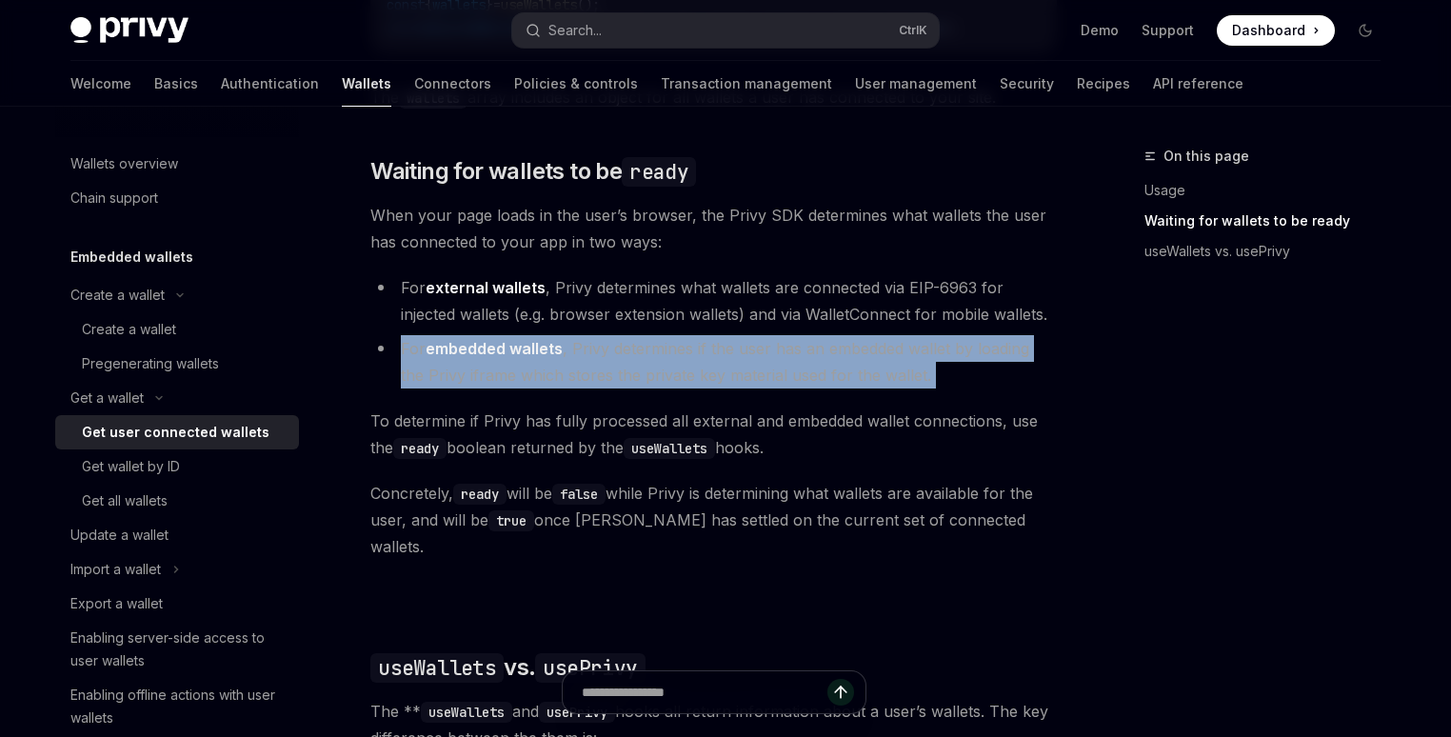
scroll to position [1257, 0]
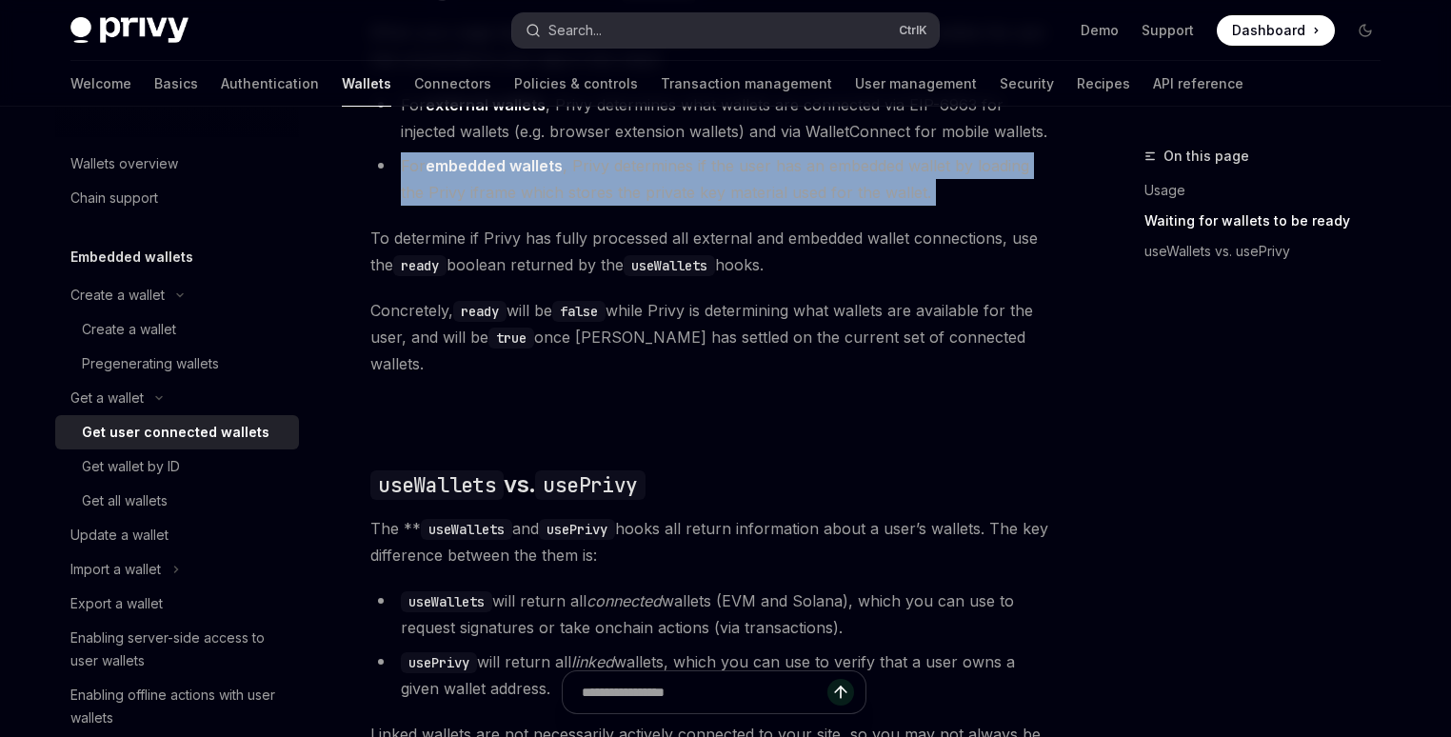
click at [684, 27] on button "Search... Ctrl K" at bounding box center [725, 30] width 427 height 34
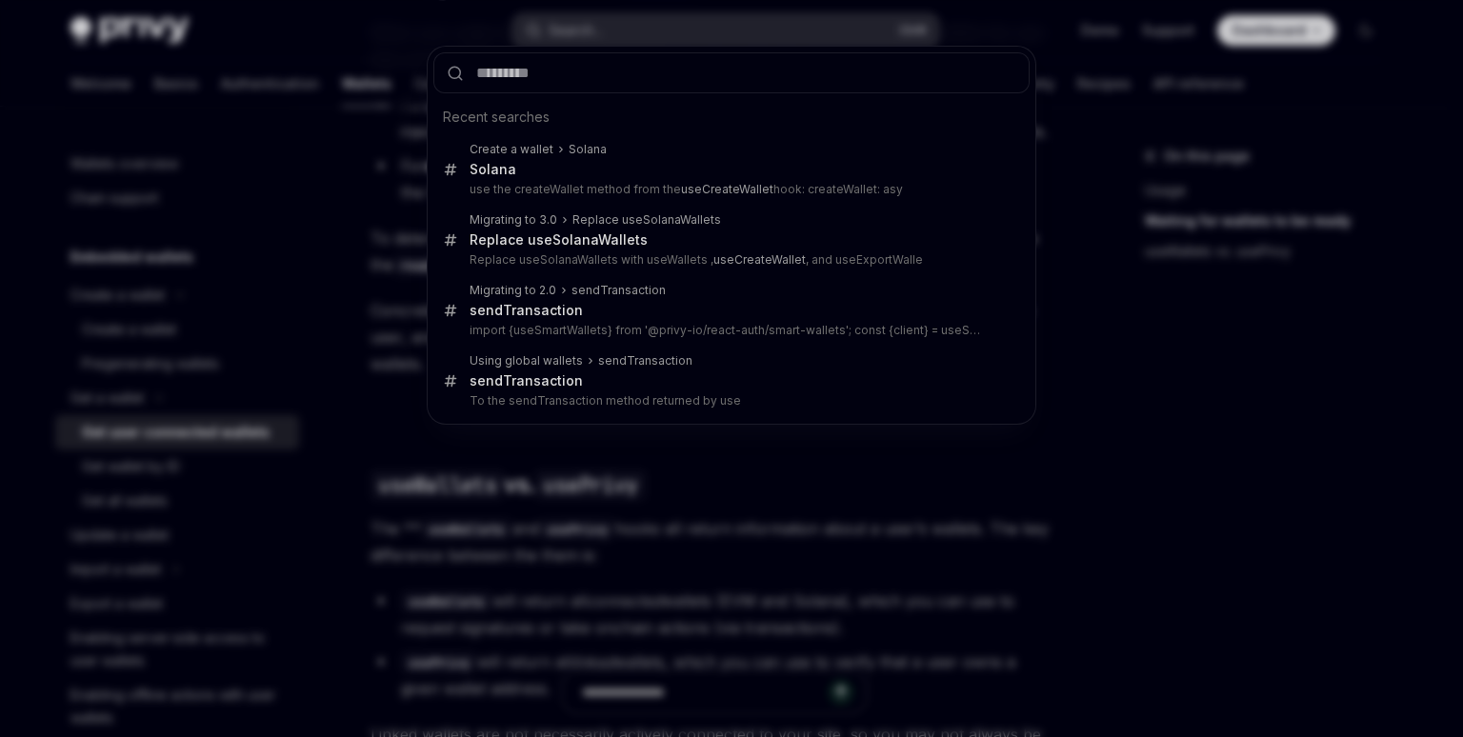
type input "**********"
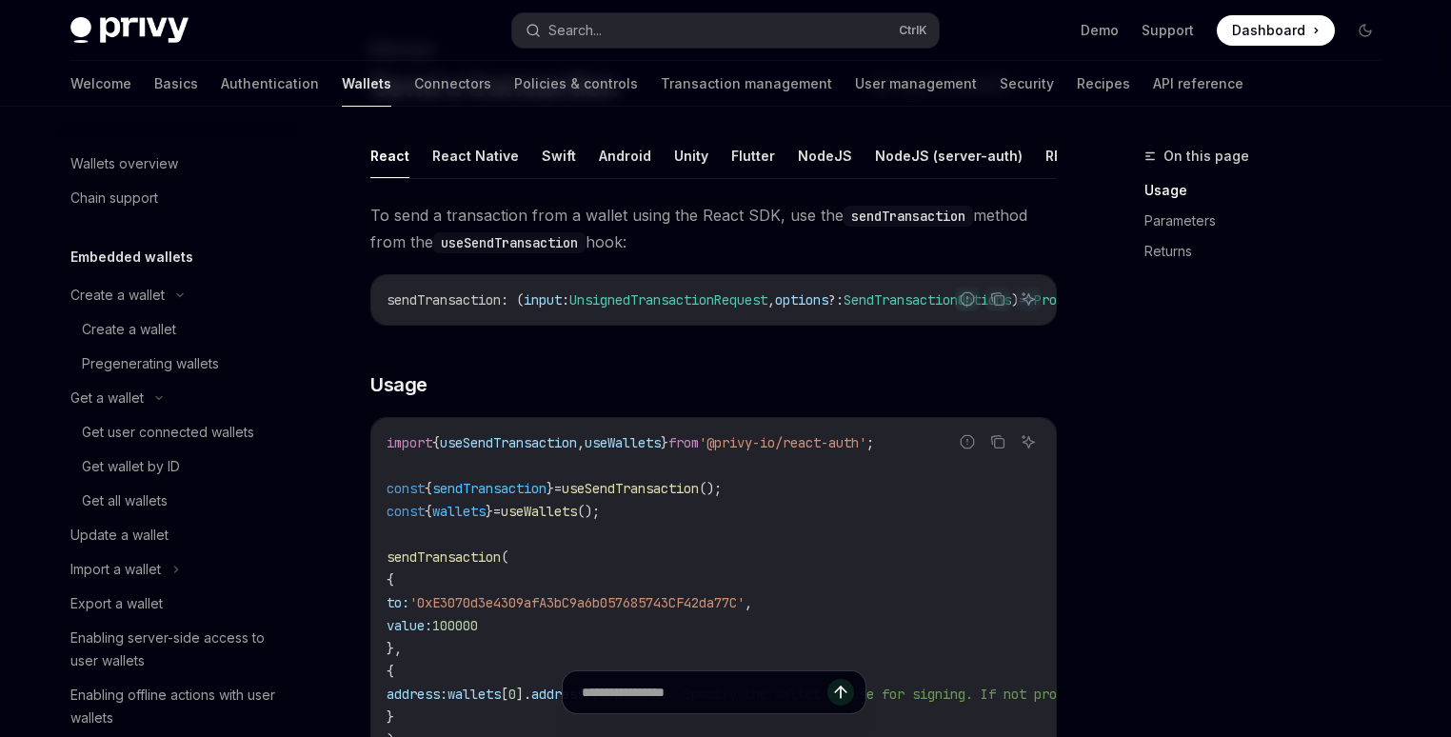
scroll to position [428, 0]
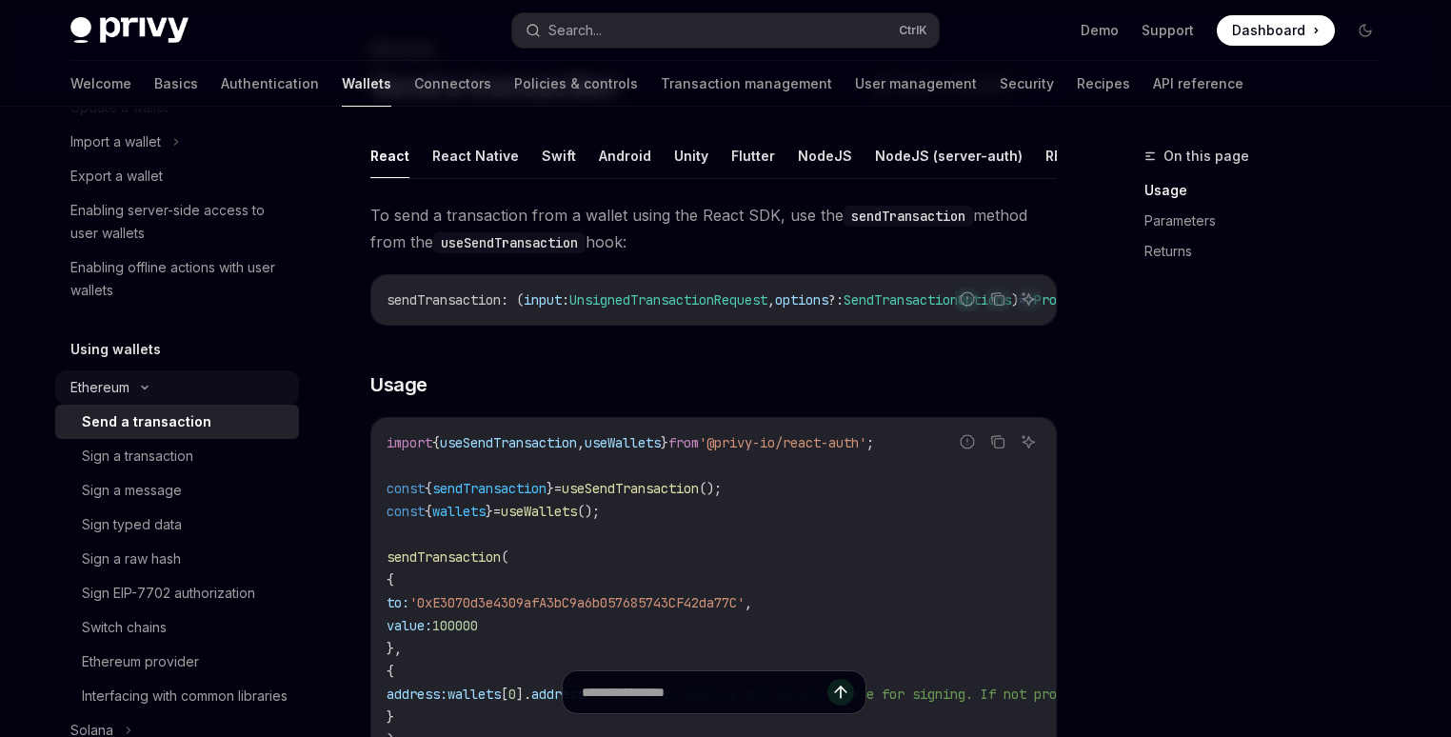
click at [131, 390] on div "Ethereum" at bounding box center [177, 387] width 244 height 34
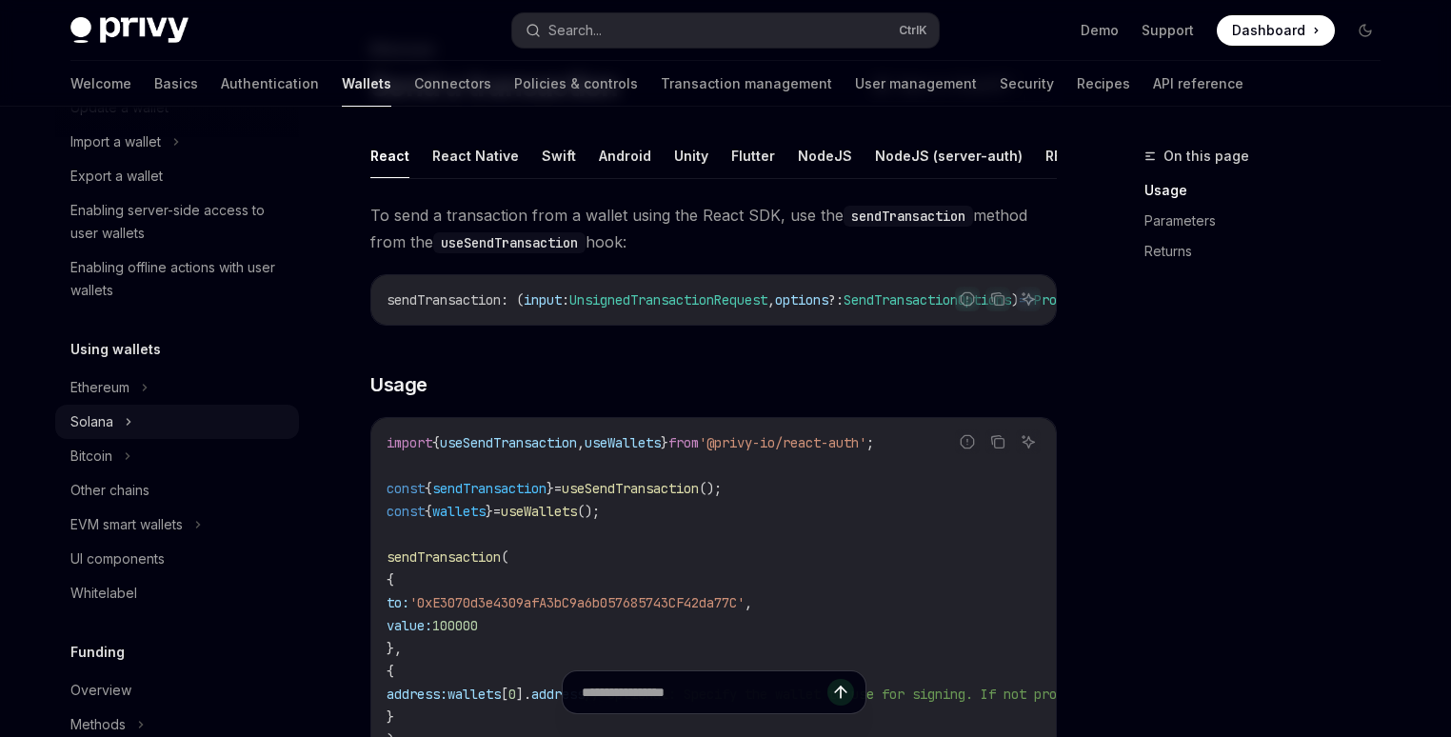
click at [113, 417] on div "Solana" at bounding box center [177, 422] width 244 height 34
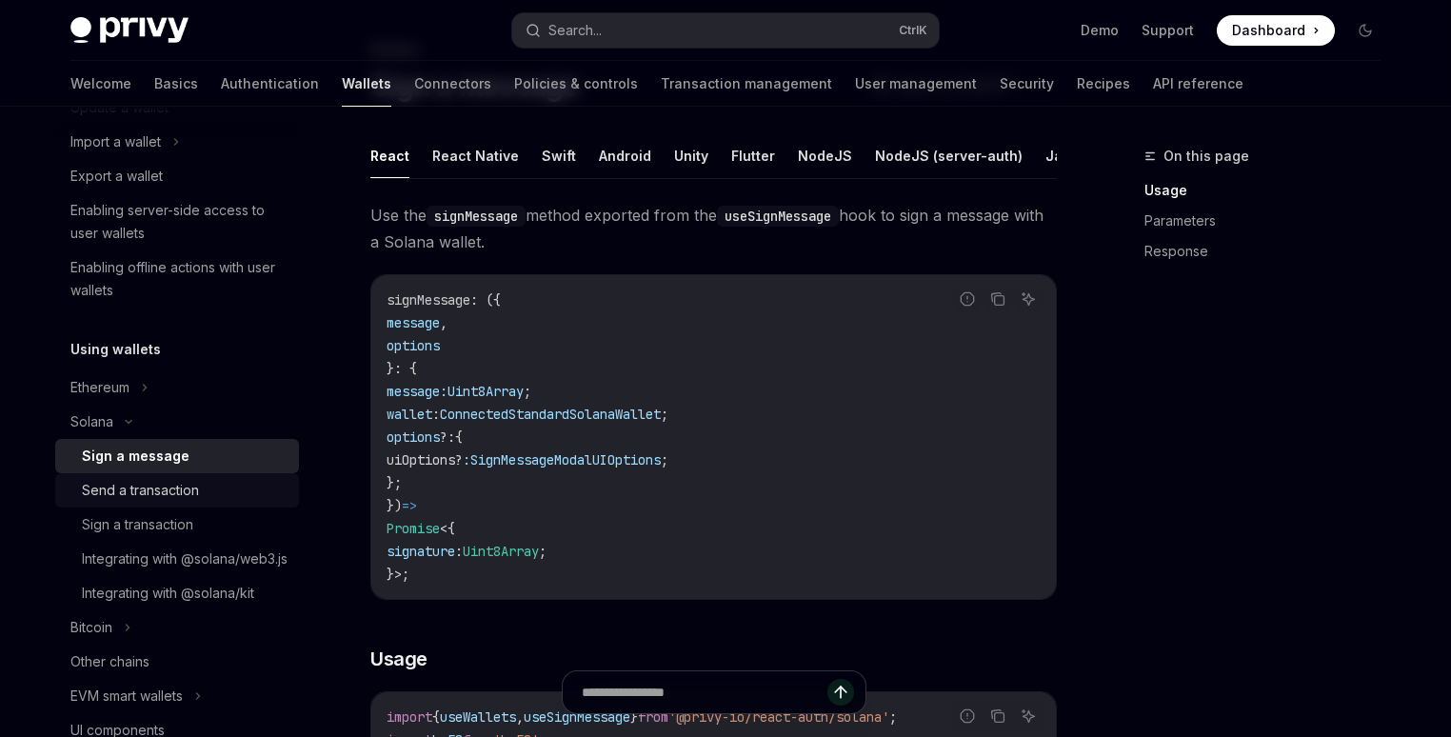
click at [153, 492] on div "Send a transaction" at bounding box center [140, 490] width 117 height 23
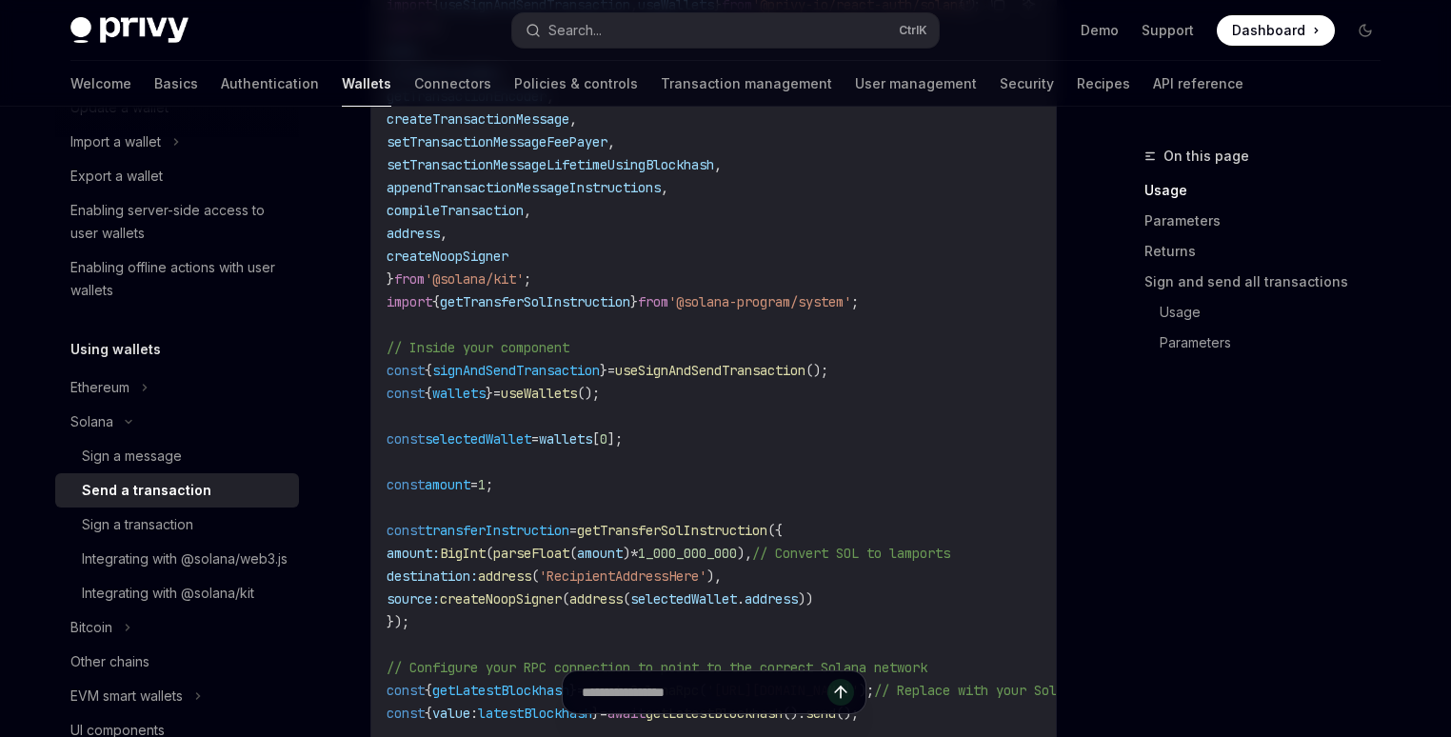
scroll to position [1112, 0]
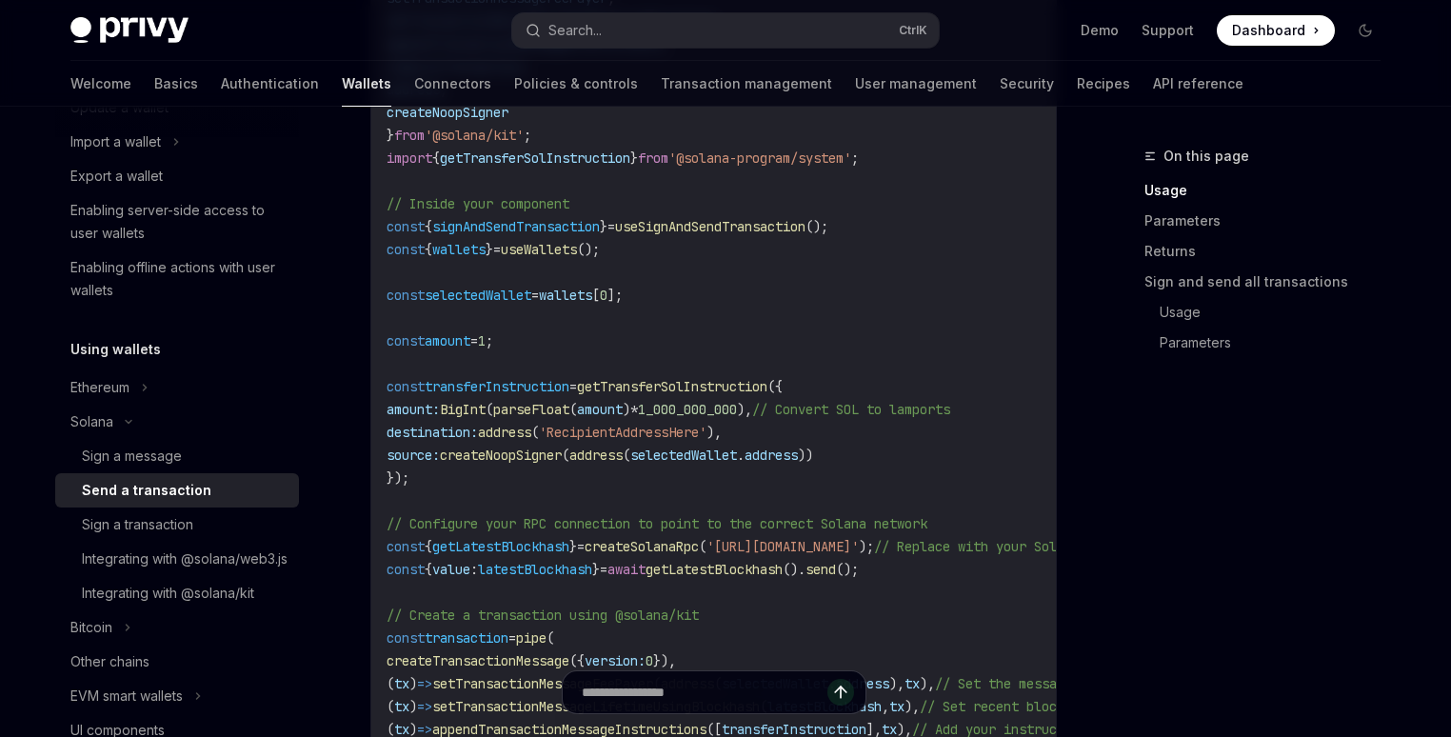
click at [710, 235] on span "useSignAndSendTransaction" at bounding box center [710, 226] width 190 height 17
click at [517, 235] on span "signAndSendTransaction" at bounding box center [516, 226] width 168 height 17
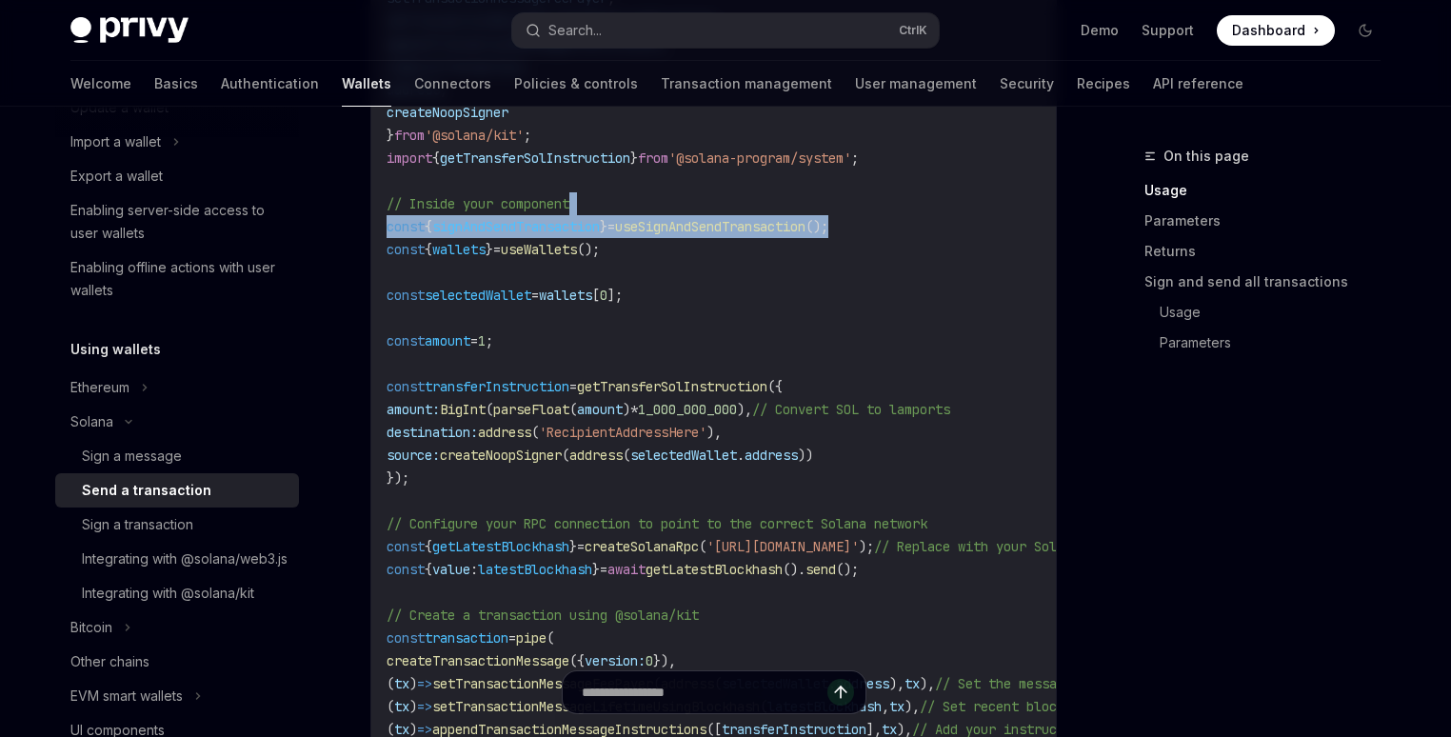
drag, startPoint x: 900, startPoint y: 237, endPoint x: 889, endPoint y: 221, distance: 19.3
click at [889, 221] on code "import { useSignAndSendTransaction , useWallets } from '@privy-io/react-auth/so…" at bounding box center [836, 421] width 899 height 1143
copy code "const { signAndSendTransaction } = useSignAndSendTransaction ();"
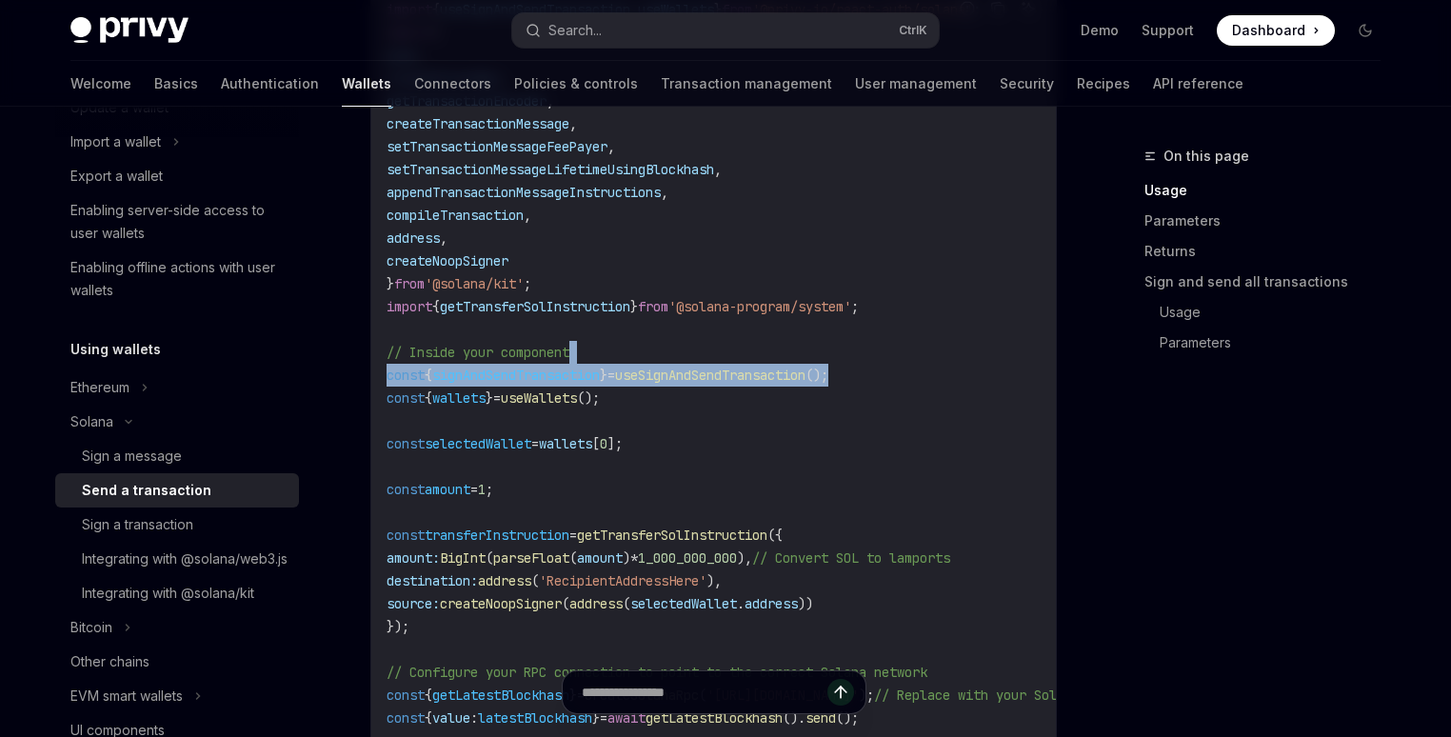
scroll to position [1021, 0]
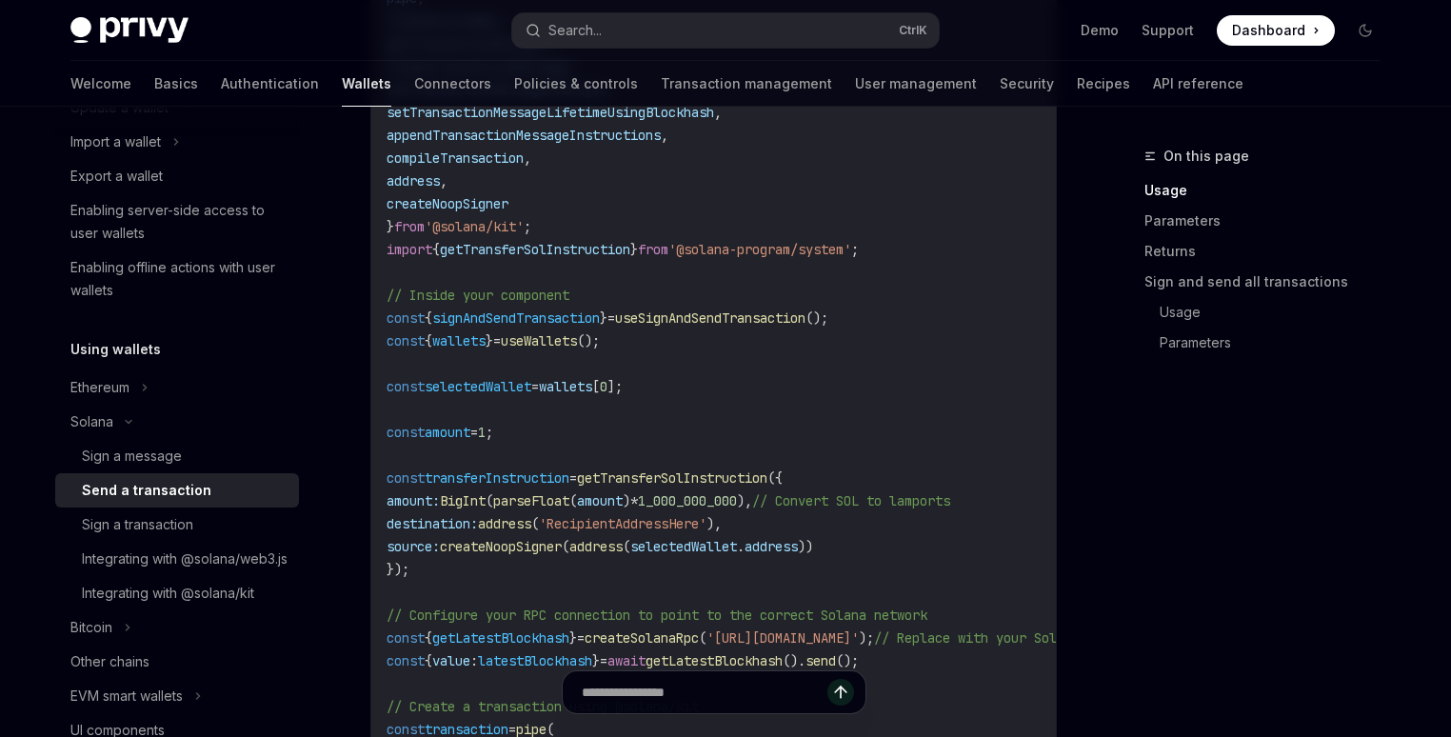
click at [488, 393] on span "selectedWallet" at bounding box center [478, 386] width 107 height 17
click at [577, 348] on span "useWallets" at bounding box center [539, 340] width 76 height 17
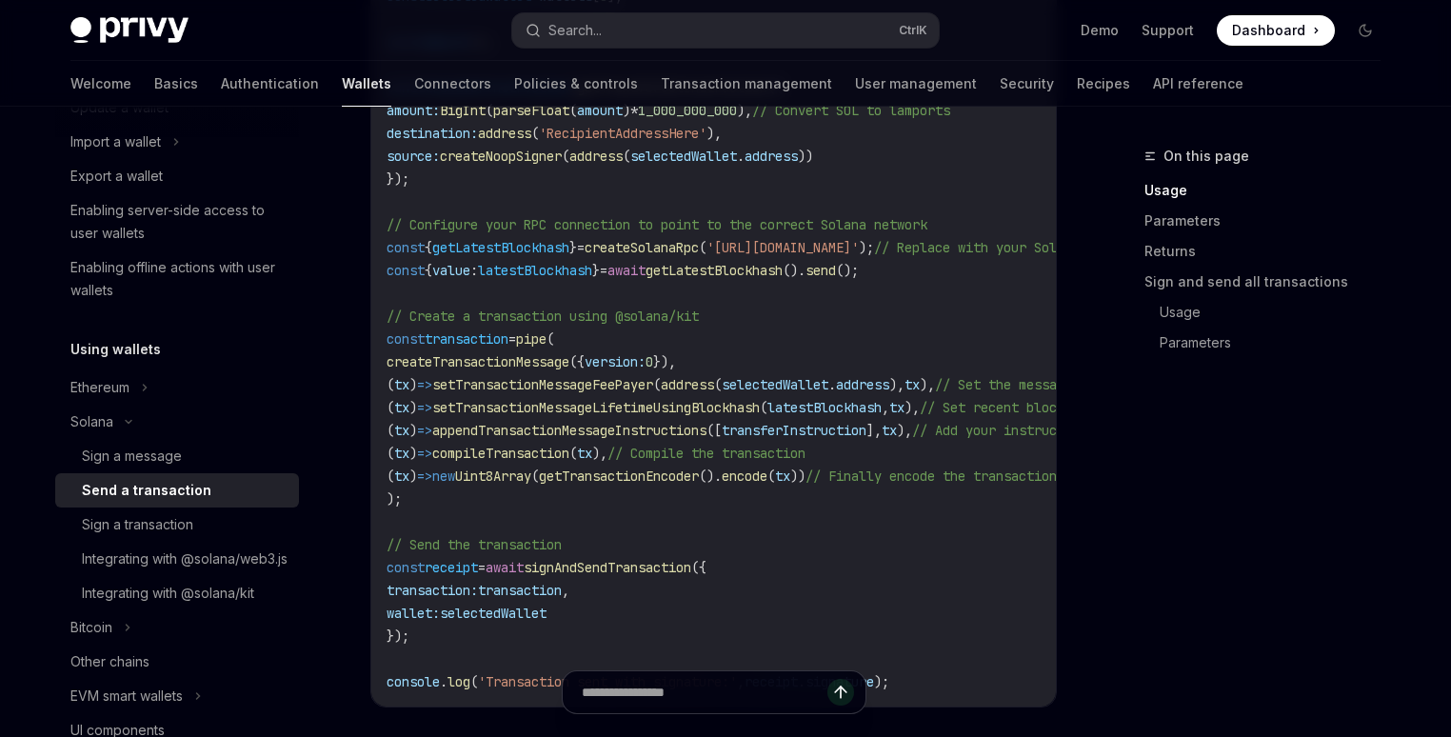
scroll to position [1468, 0]
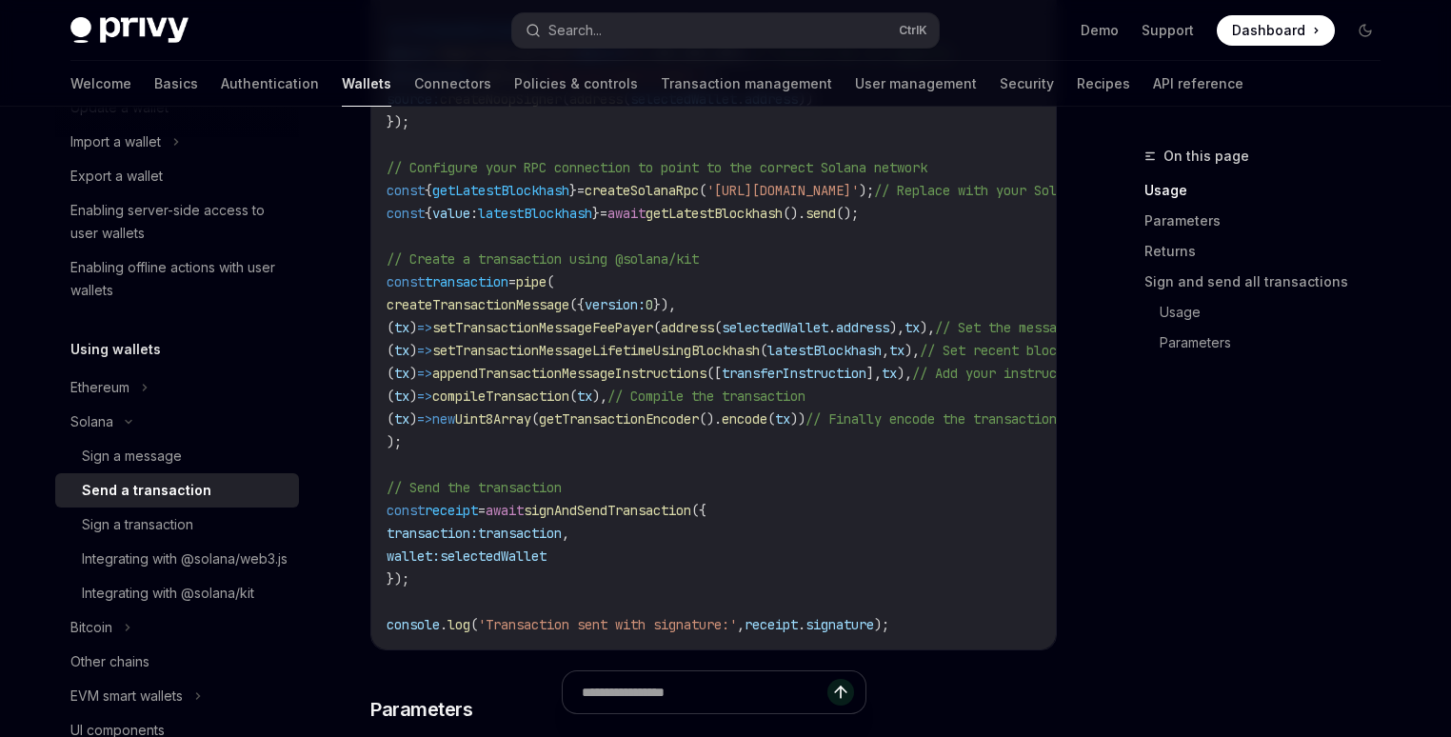
click at [562, 542] on span "transaction" at bounding box center [520, 533] width 84 height 17
click at [480, 290] on span "transaction" at bounding box center [467, 281] width 84 height 17
click at [525, 556] on span "selectedWallet" at bounding box center [493, 556] width 107 height 17
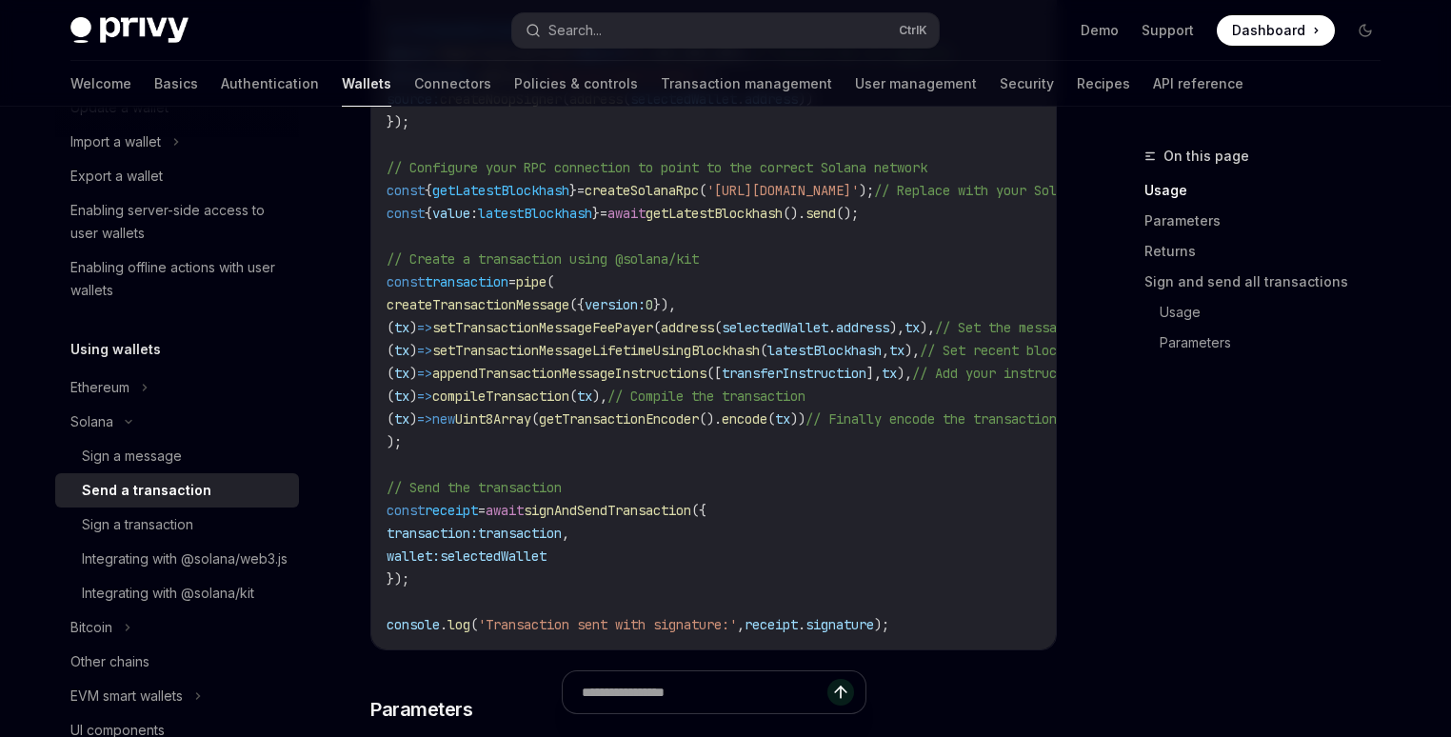
click at [525, 556] on span "selectedWallet" at bounding box center [493, 556] width 107 height 17
click at [687, 489] on code "import { useSignAndSendTransaction , useWallets } from '@privy-io/react-auth/so…" at bounding box center [836, 64] width 899 height 1143
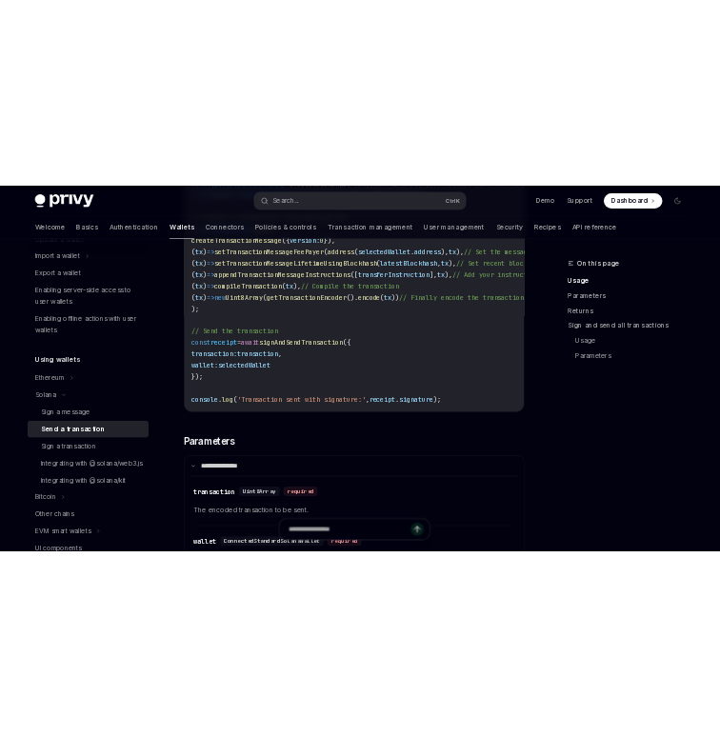
scroll to position [1643, 0]
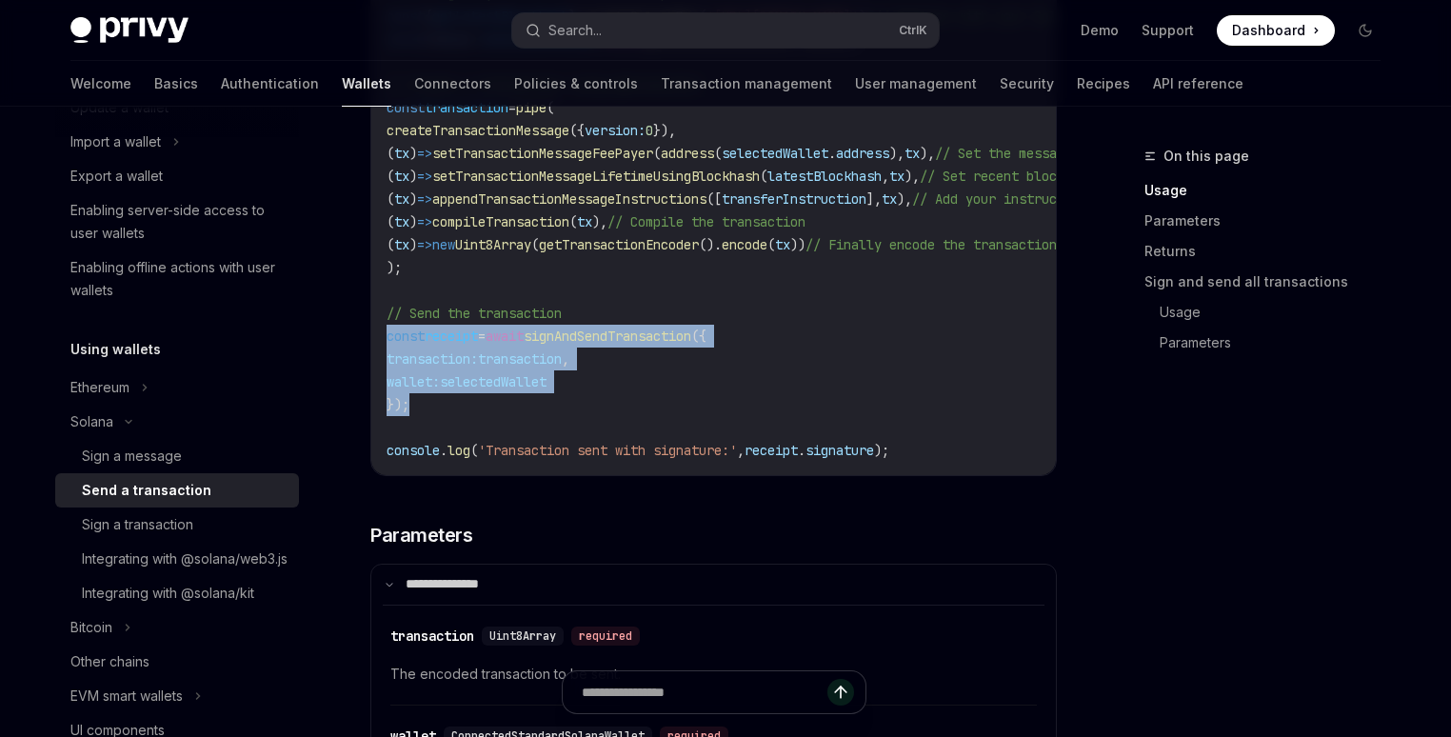
drag, startPoint x: 418, startPoint y: 414, endPoint x: 385, endPoint y: 344, distance: 78.0
click at [513, 385] on span "selectedWallet" at bounding box center [493, 381] width 107 height 17
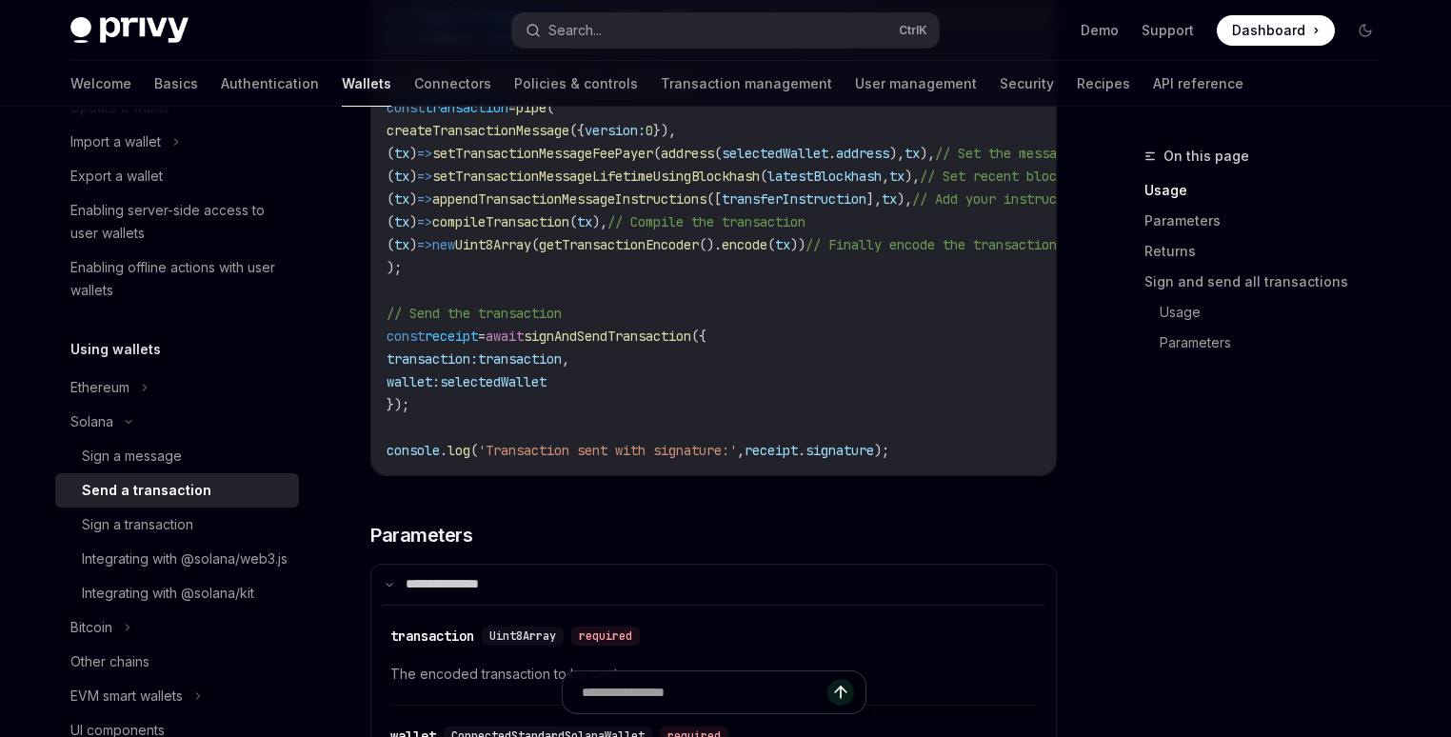
click at [513, 385] on span "selectedWallet" at bounding box center [493, 381] width 107 height 17
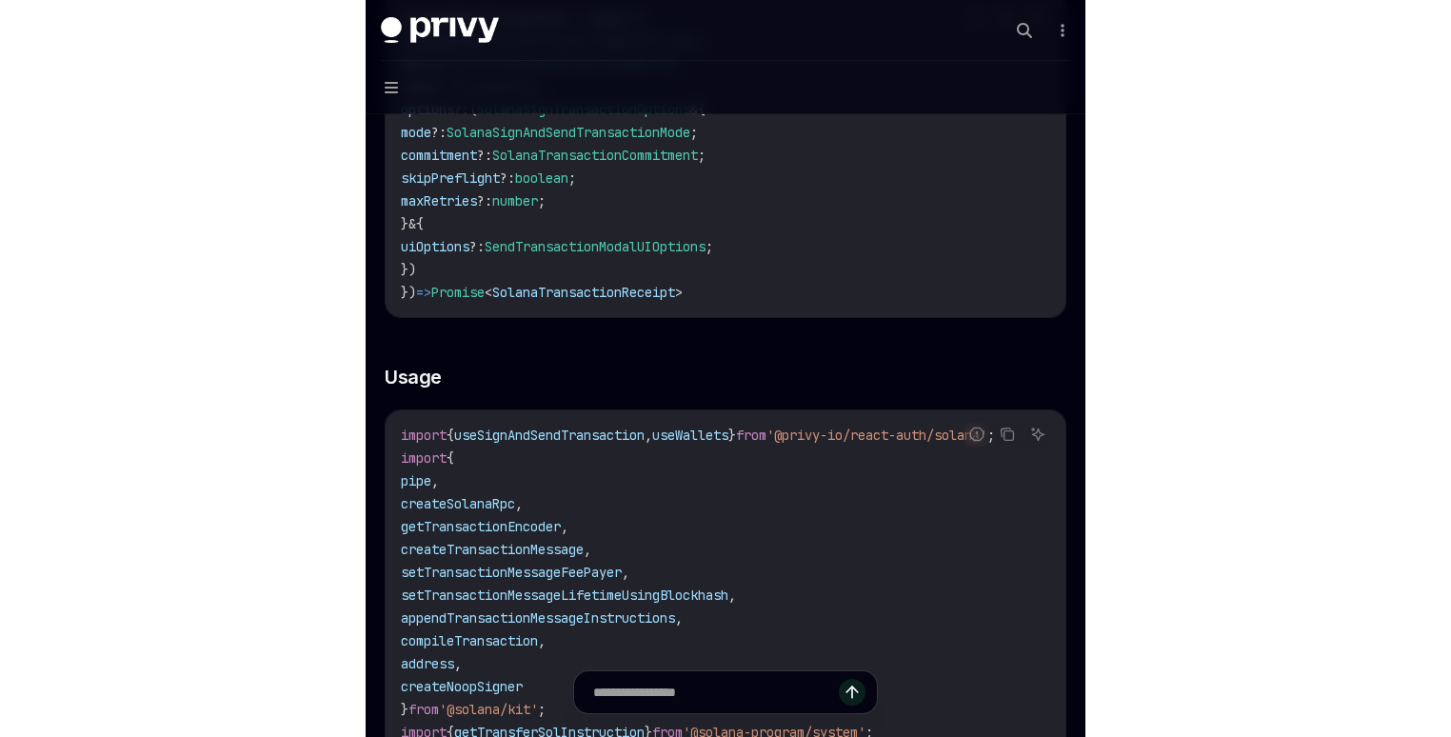
scroll to position [363, 0]
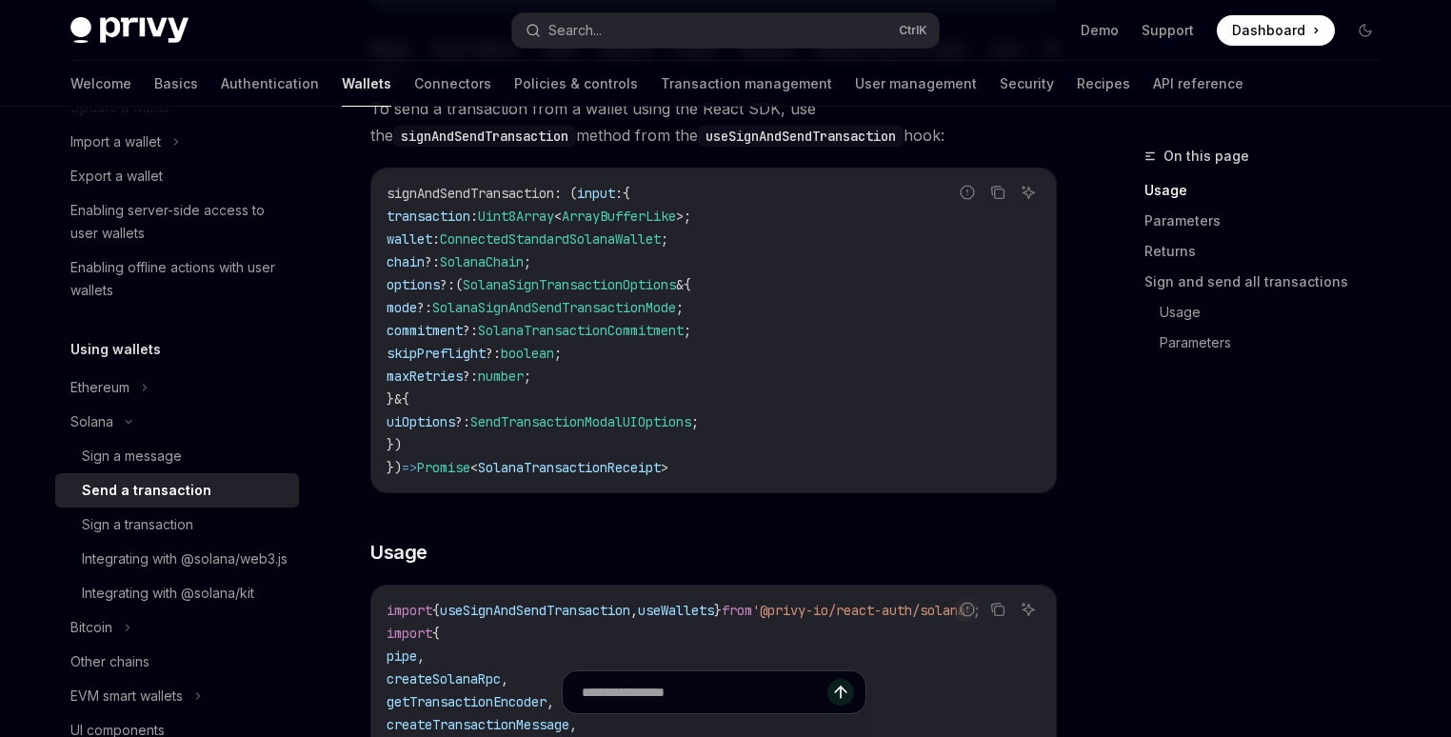
type textarea "*"
click at [903, 322] on code "signAndSendTransaction : ( input : { transaction : Uint8Array < ArrayBufferLike…" at bounding box center [714, 330] width 654 height 297
